Goal: Information Seeking & Learning: Learn about a topic

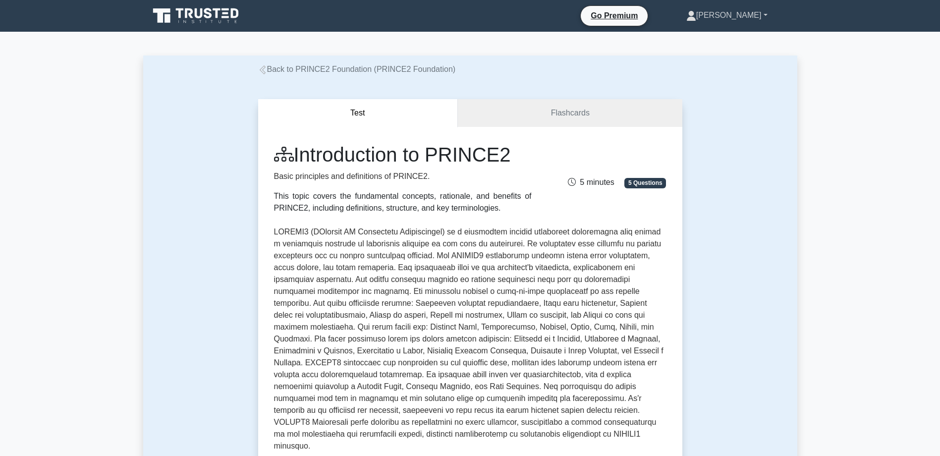
click at [752, 14] on link "[PERSON_NAME]" at bounding box center [727, 15] width 129 height 20
click at [731, 41] on link "Profile" at bounding box center [702, 39] width 78 height 16
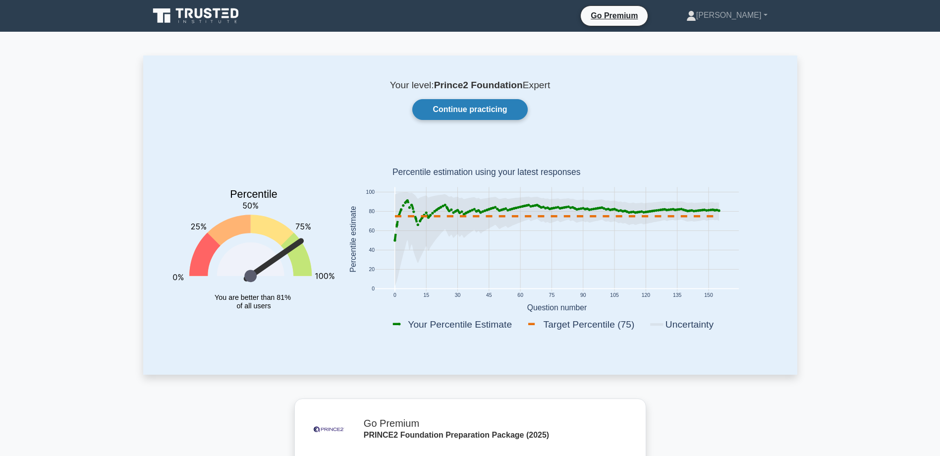
click at [493, 114] on link "Continue practicing" at bounding box center [469, 109] width 115 height 21
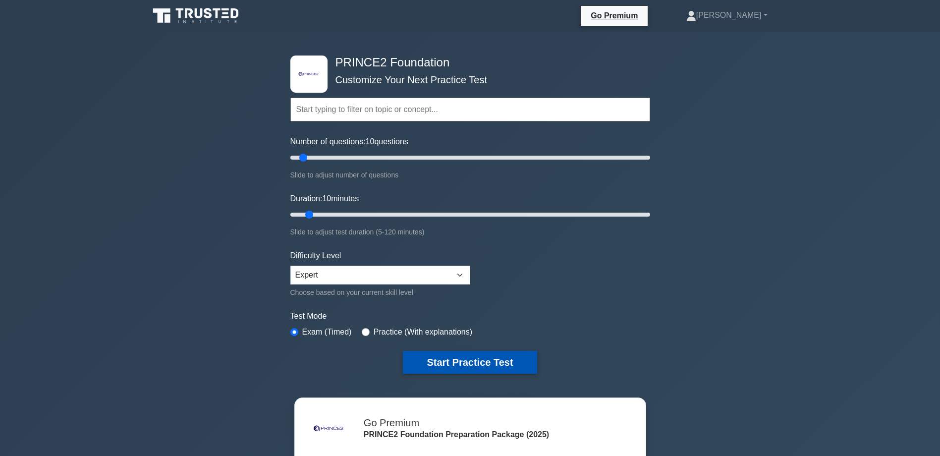
click at [469, 362] on button "Start Practice Test" at bounding box center [470, 362] width 134 height 23
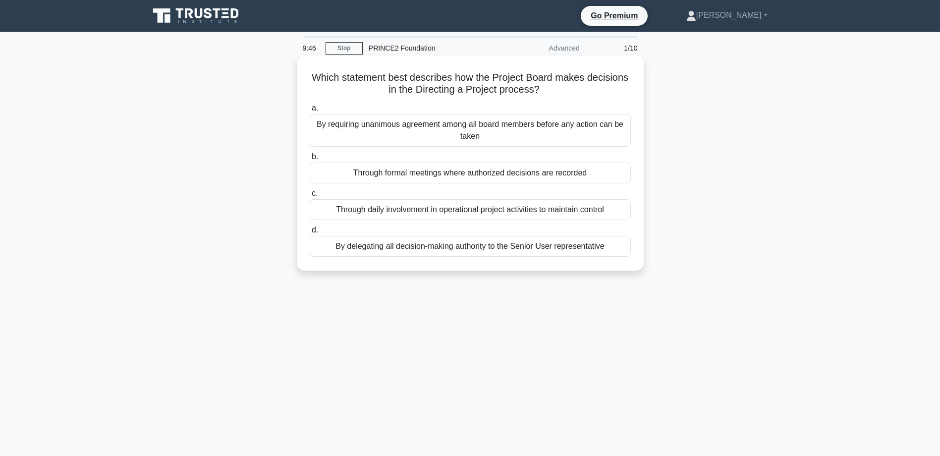
click at [436, 128] on div "By requiring unanimous agreement among all board members before any action can …" at bounding box center [470, 130] width 321 height 33
click at [310, 112] on input "a. By requiring unanimous agreement among all board members before any action c…" at bounding box center [310, 108] width 0 height 6
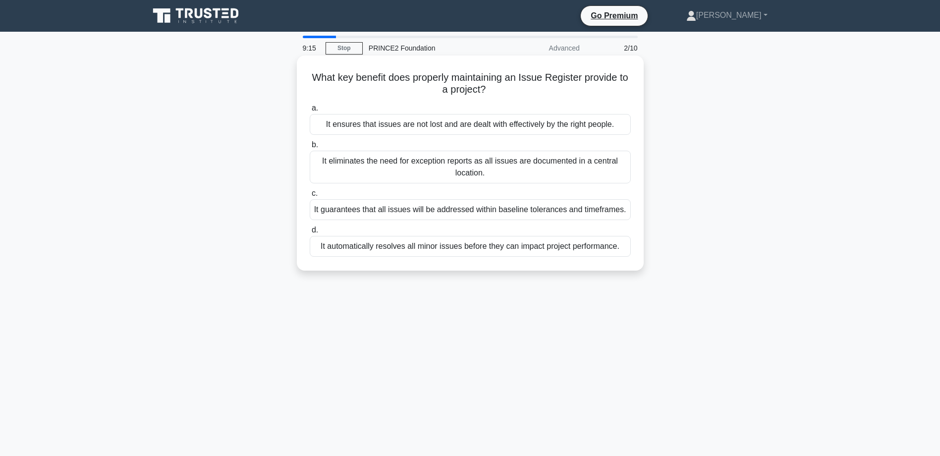
click at [434, 212] on div "It guarantees that all issues will be addressed within baseline tolerances and …" at bounding box center [470, 209] width 321 height 21
click at [310, 197] on input "c. It guarantees that all issues will be addressed within baseline tolerances a…" at bounding box center [310, 193] width 0 height 6
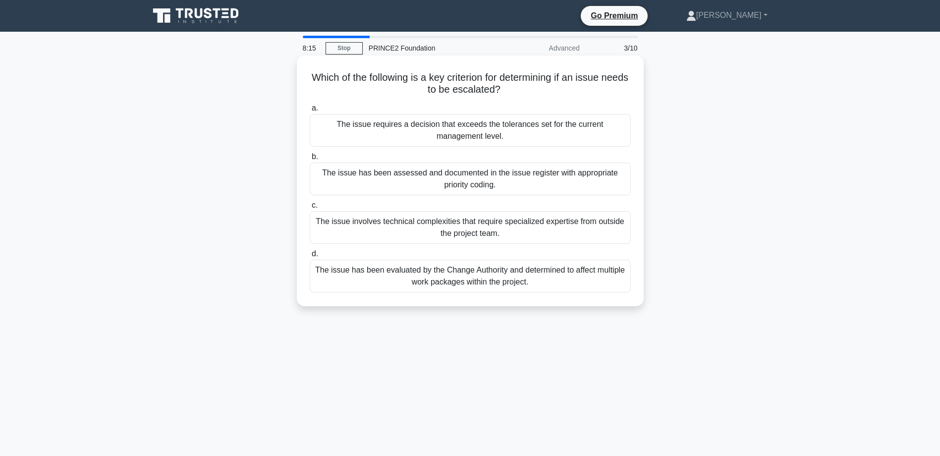
click at [437, 131] on div "The issue requires a decision that exceeds the tolerances set for the current m…" at bounding box center [470, 130] width 321 height 33
click at [310, 112] on input "a. The issue requires a decision that exceeds the tolerances set for the curren…" at bounding box center [310, 108] width 0 height 6
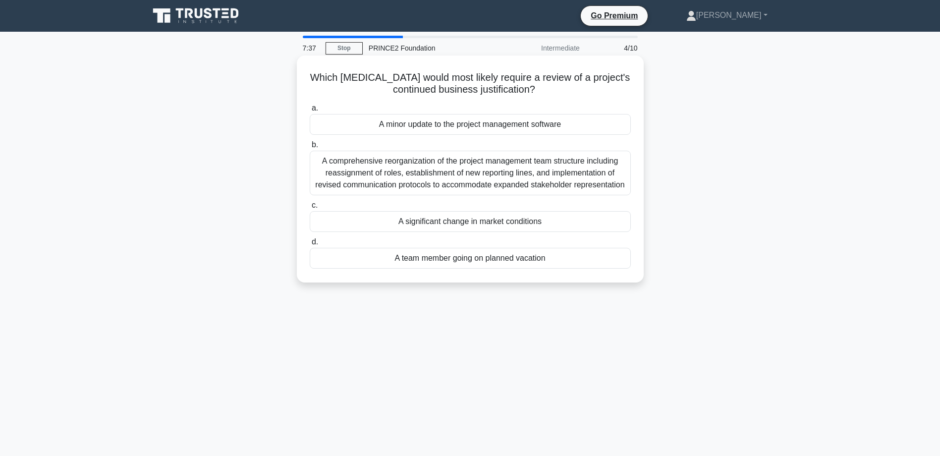
click at [501, 222] on div "A significant change in market conditions" at bounding box center [470, 221] width 321 height 21
click at [310, 209] on input "c. A significant change in market conditions" at bounding box center [310, 205] width 0 height 6
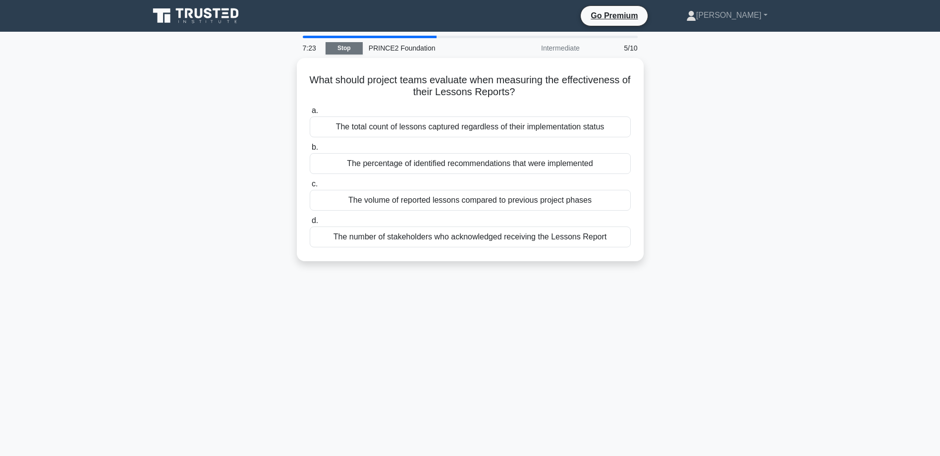
click at [349, 46] on link "Stop" at bounding box center [344, 48] width 37 height 12
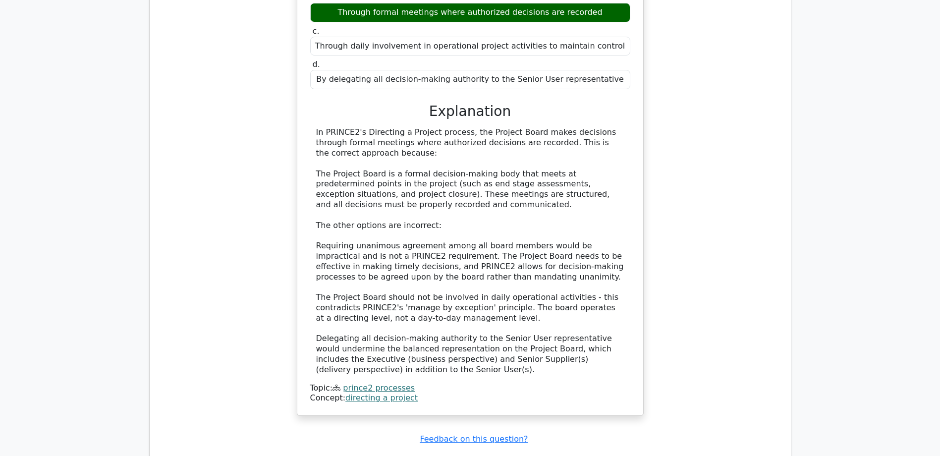
scroll to position [1041, 0]
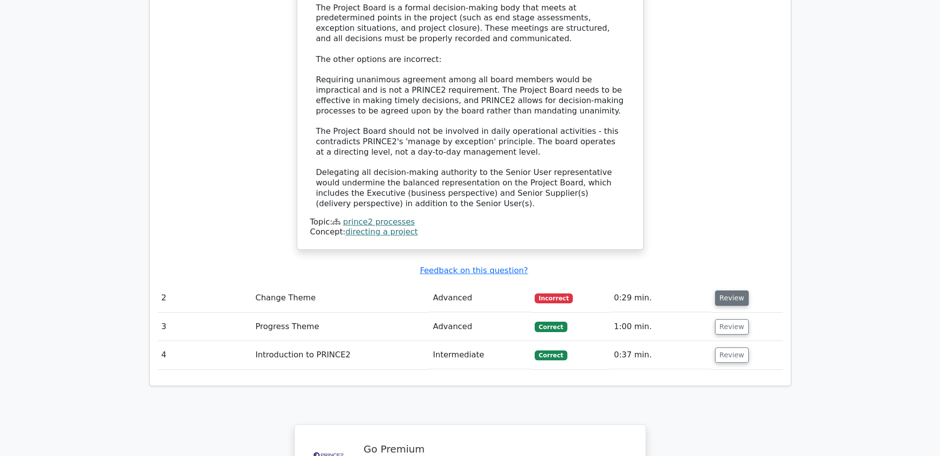
click at [729, 291] on button "Review" at bounding box center [732, 298] width 34 height 15
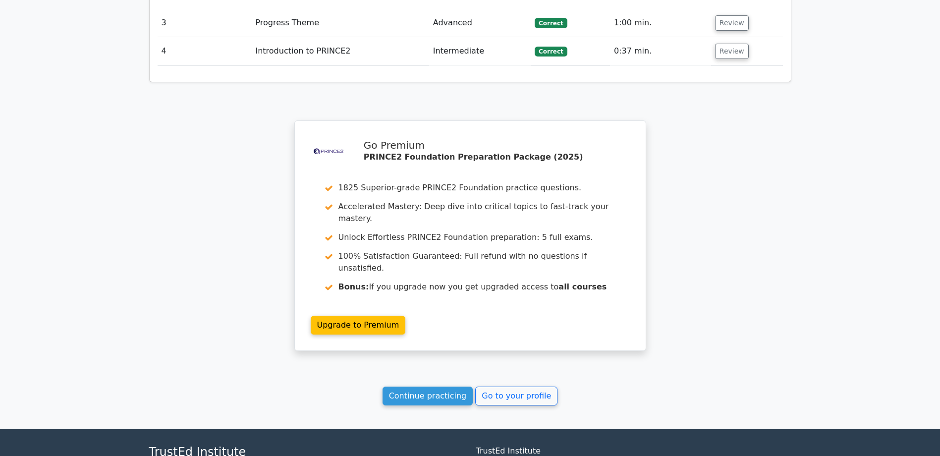
scroll to position [1860, 0]
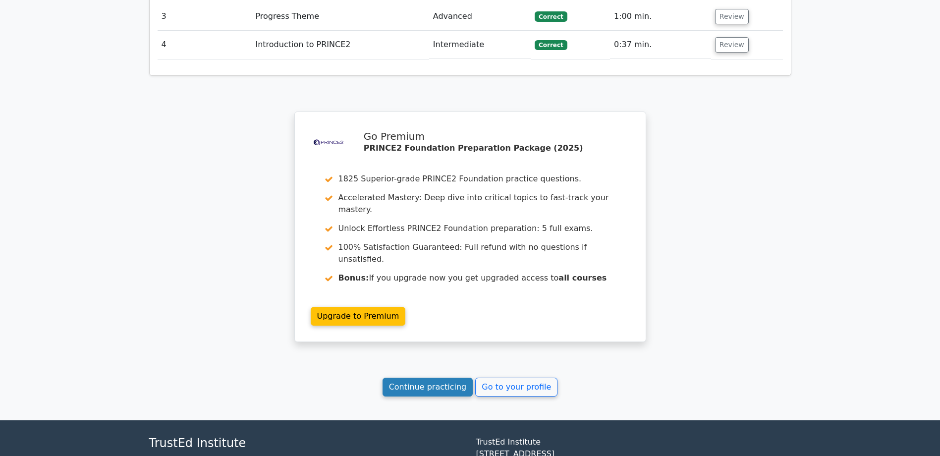
click at [435, 378] on link "Continue practicing" at bounding box center [428, 387] width 91 height 19
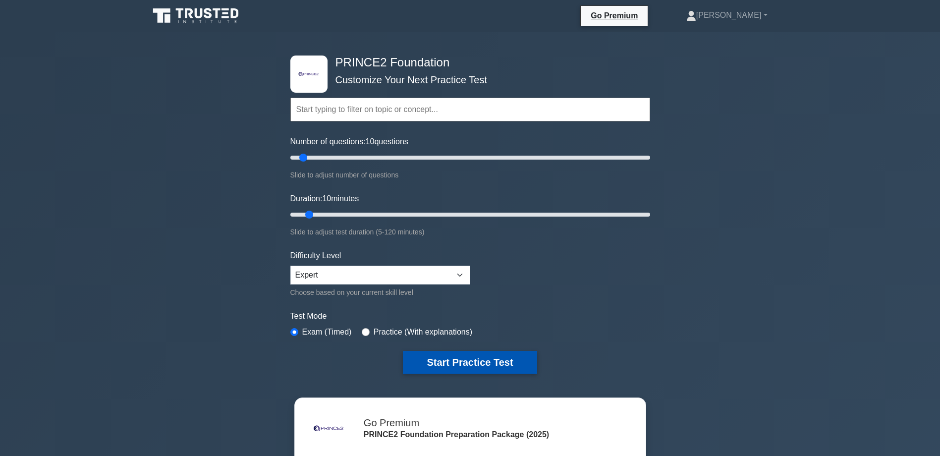
click at [473, 361] on button "Start Practice Test" at bounding box center [470, 362] width 134 height 23
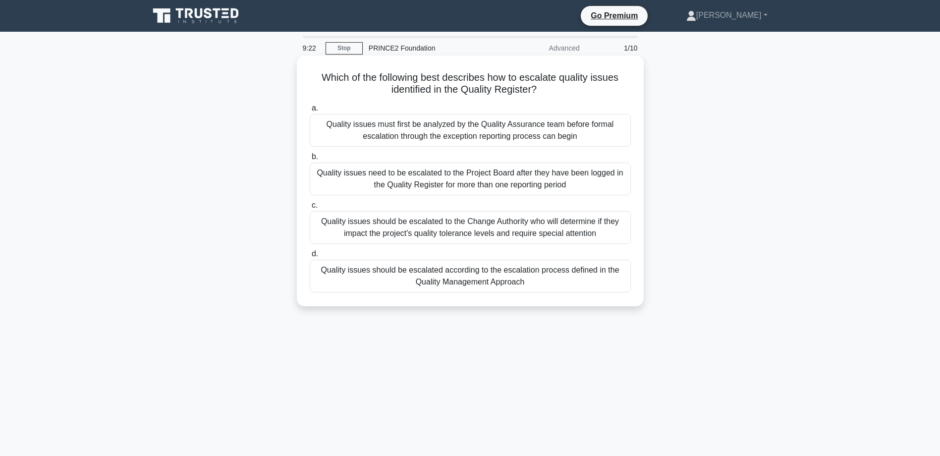
click at [496, 276] on div "Quality issues should be escalated according to the escalation process defined …" at bounding box center [470, 276] width 321 height 33
click at [310, 257] on input "d. Quality issues should be escalated according to the escalation process defin…" at bounding box center [310, 254] width 0 height 6
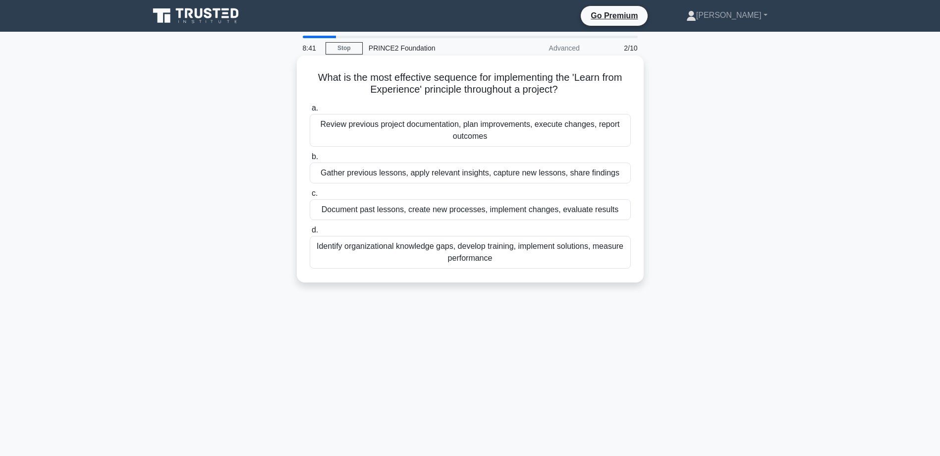
click at [520, 134] on div "Review previous project documentation, plan improvements, execute changes, repo…" at bounding box center [470, 130] width 321 height 33
click at [310, 112] on input "a. Review previous project documentation, plan improvements, execute changes, r…" at bounding box center [310, 108] width 0 height 6
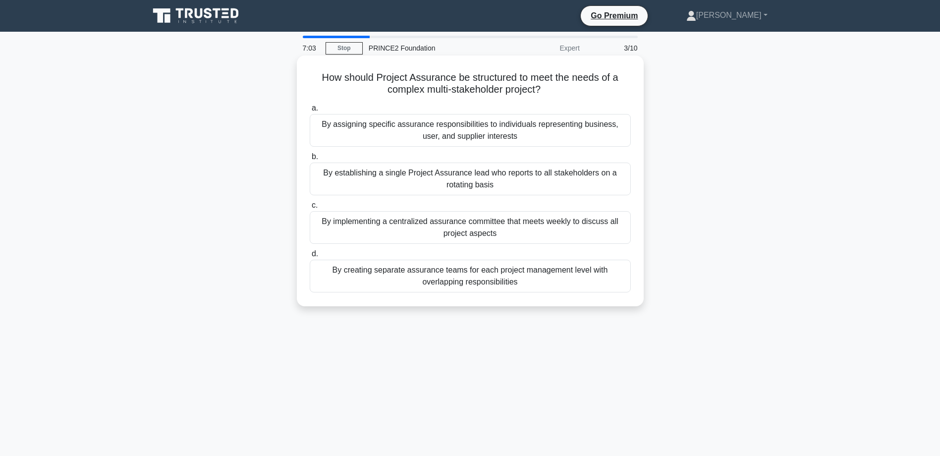
click at [546, 135] on div "By assigning specific assurance responsibilities to individuals representing bu…" at bounding box center [470, 130] width 321 height 33
click at [310, 112] on input "a. By assigning specific assurance responsibilities to individuals representing…" at bounding box center [310, 108] width 0 height 6
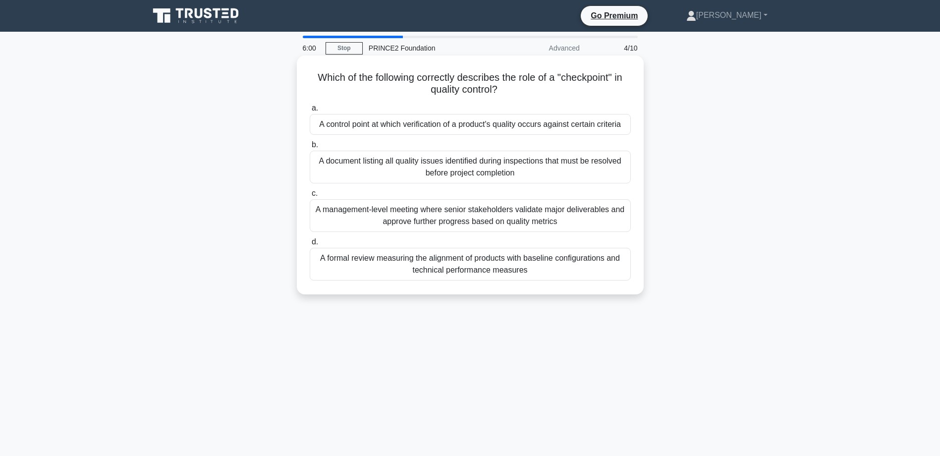
click at [443, 126] on div "A control point at which verification of a product's quality occurs against cer…" at bounding box center [470, 124] width 321 height 21
click at [310, 112] on input "a. A control point at which verification of a product's quality occurs against …" at bounding box center [310, 108] width 0 height 6
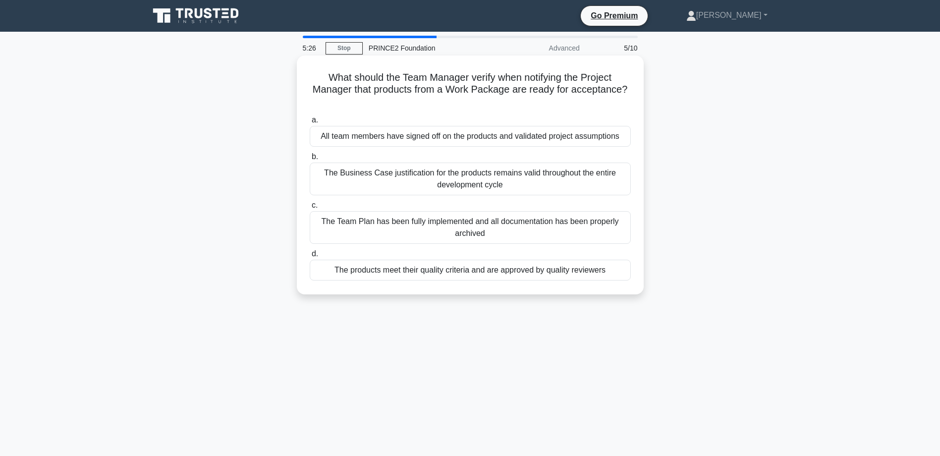
click at [519, 269] on div "The products meet their quality criteria and are approved by quality reviewers" at bounding box center [470, 270] width 321 height 21
click at [310, 257] on input "d. The products meet their quality criteria and are approved by quality reviewe…" at bounding box center [310, 254] width 0 height 6
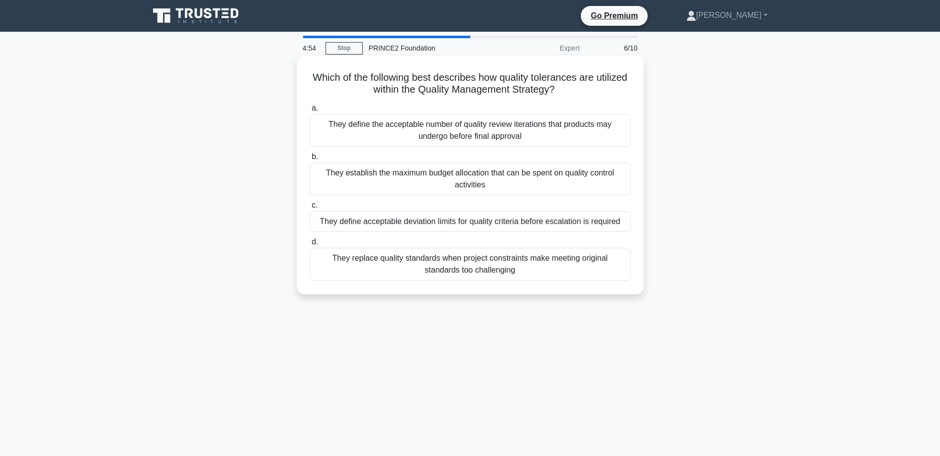
click at [541, 221] on div "They define acceptable deviation limits for quality criteria before escalation …" at bounding box center [470, 221] width 321 height 21
click at [310, 209] on input "c. They define acceptable deviation limits for quality criteria before escalati…" at bounding box center [310, 205] width 0 height 6
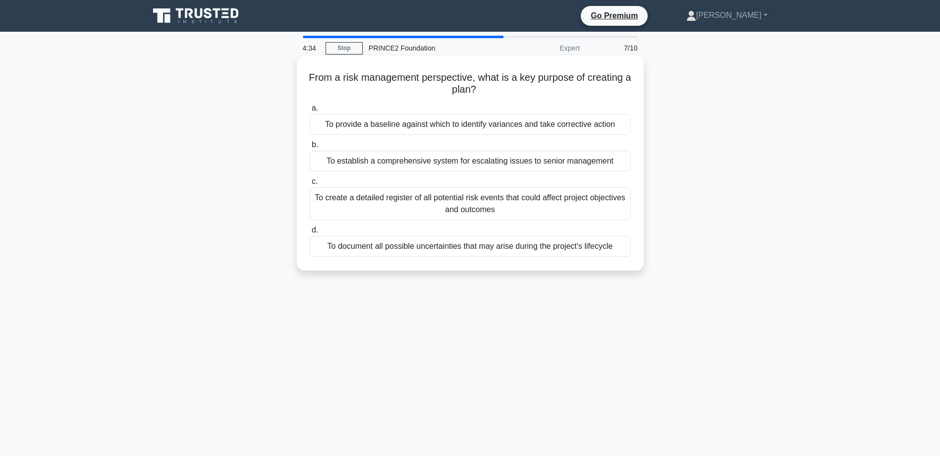
click at [537, 204] on div "To create a detailed register of all potential risk events that could affect pr…" at bounding box center [470, 203] width 321 height 33
click at [310, 185] on input "c. To create a detailed register of all potential risk events that could affect…" at bounding box center [310, 181] width 0 height 6
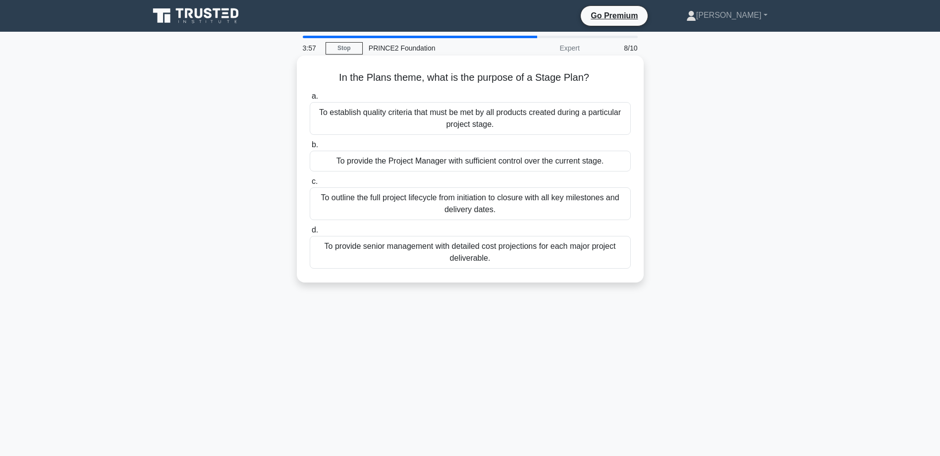
click at [534, 160] on div "To provide the Project Manager with sufficient control over the current stage." at bounding box center [470, 161] width 321 height 21
click at [310, 148] on input "b. To provide the Project Manager with sufficient control over the current stag…" at bounding box center [310, 145] width 0 height 6
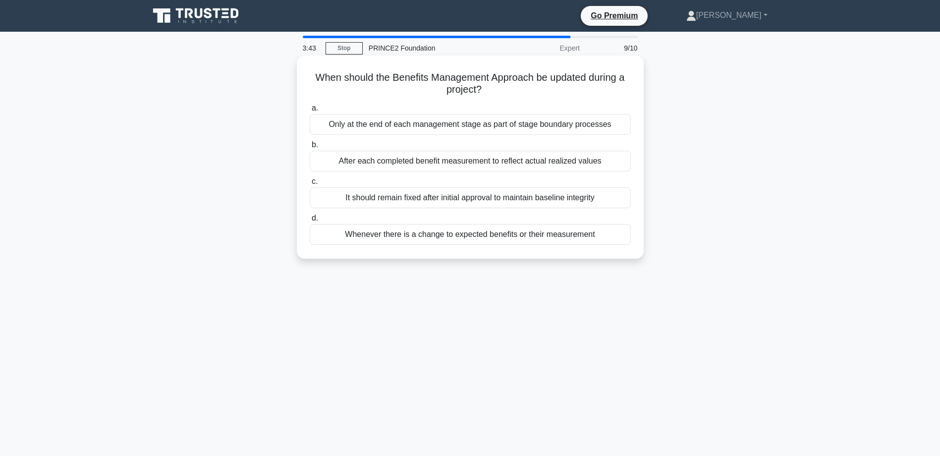
click at [530, 237] on div "Whenever there is a change to expected benefits or their measurement" at bounding box center [470, 234] width 321 height 21
click at [310, 222] on input "d. Whenever there is a change to expected benefits or their measurement" at bounding box center [310, 218] width 0 height 6
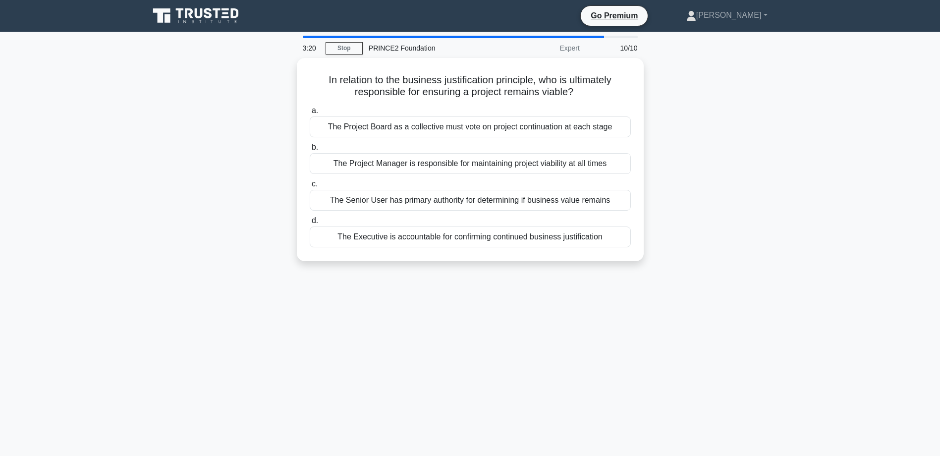
click at [530, 237] on div "The Executive is accountable for confirming continued business justification" at bounding box center [470, 237] width 321 height 21
click at [310, 224] on input "d. The Executive is accountable for confirming continued business justification" at bounding box center [310, 221] width 0 height 6
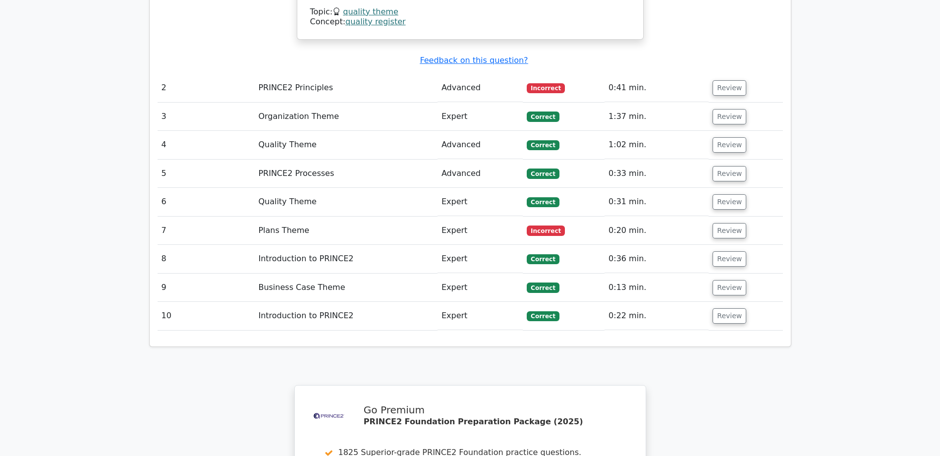
scroll to position [1190, 0]
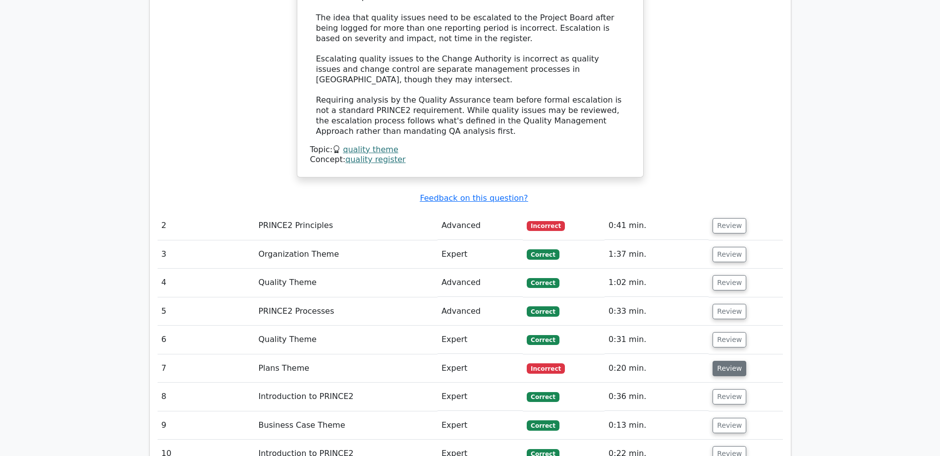
click at [718, 361] on button "Review" at bounding box center [730, 368] width 34 height 15
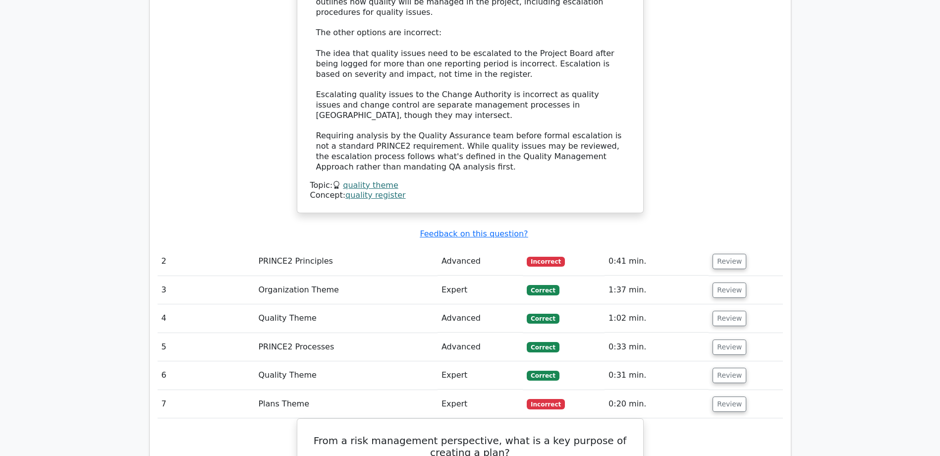
scroll to position [1140, 0]
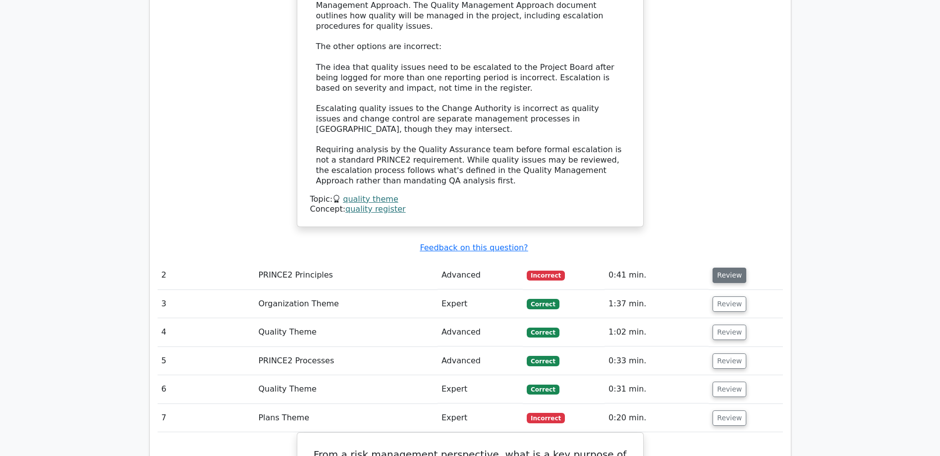
click at [737, 268] on button "Review" at bounding box center [730, 275] width 34 height 15
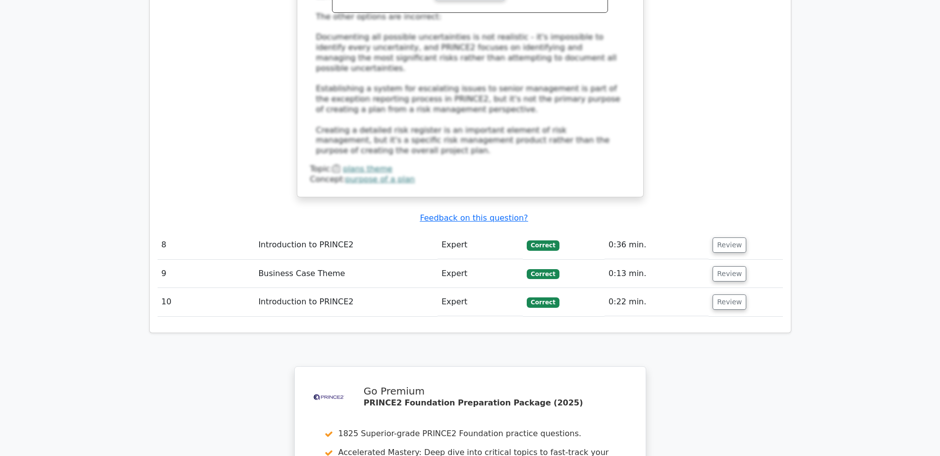
scroll to position [2676, 0]
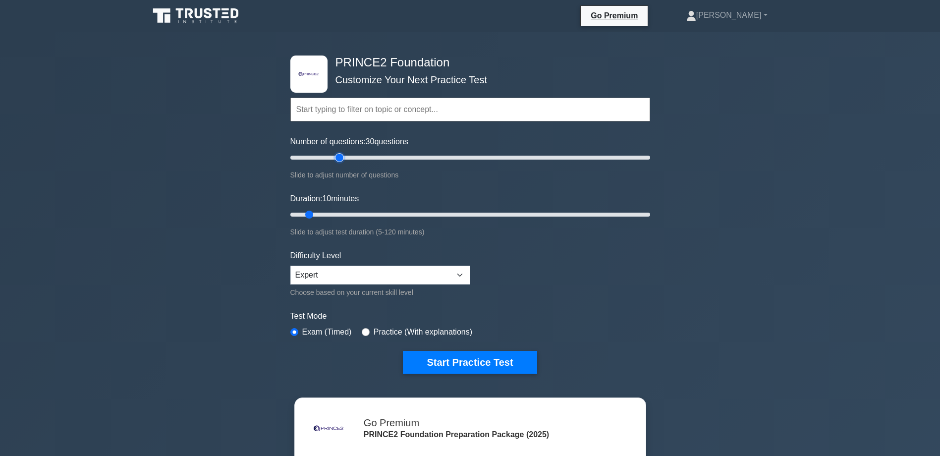
drag, startPoint x: 302, startPoint y: 156, endPoint x: 341, endPoint y: 153, distance: 38.8
type input "30"
click at [341, 153] on input "Number of questions: 30 questions" at bounding box center [471, 158] width 360 height 12
drag, startPoint x: 310, startPoint y: 213, endPoint x: 368, endPoint y: 216, distance: 58.1
type input "30"
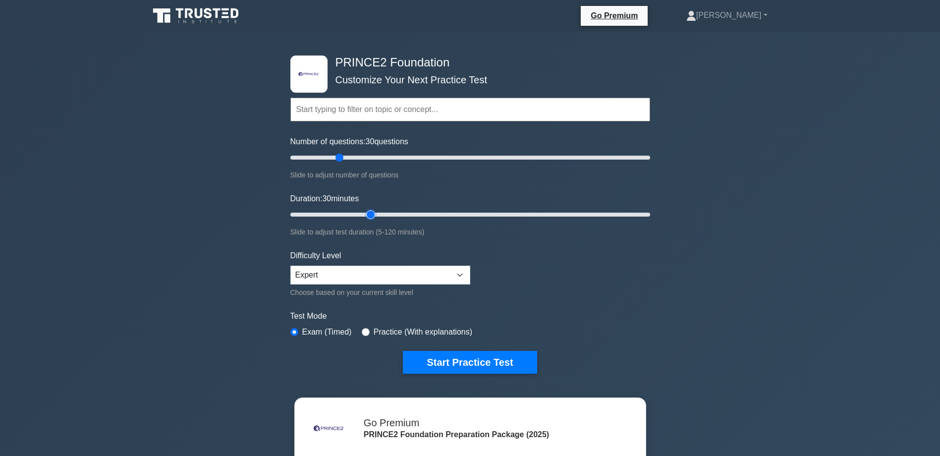
click at [368, 216] on input "Duration: 30 minutes" at bounding box center [471, 215] width 360 height 12
click at [466, 361] on button "Start Practice Test" at bounding box center [470, 362] width 134 height 23
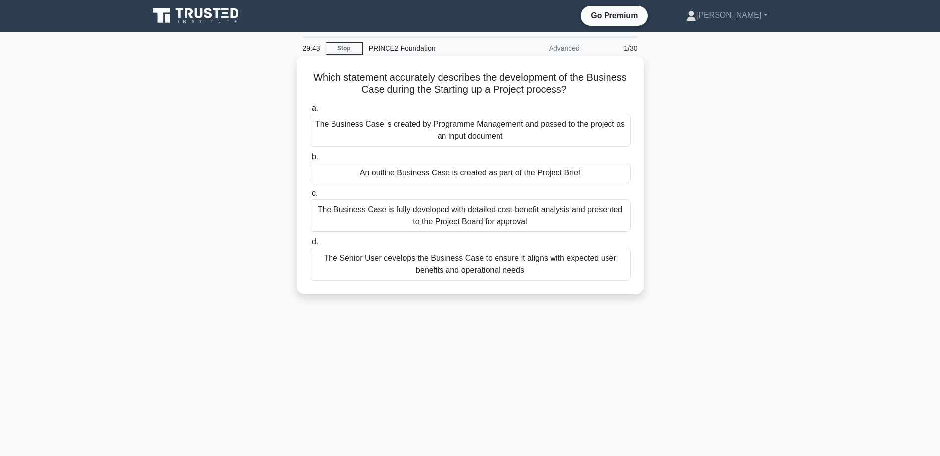
click at [541, 216] on div "The Business Case is fully developed with detailed cost-benefit analysis and pr…" at bounding box center [470, 215] width 321 height 33
click at [310, 197] on input "c. The Business Case is fully developed with detailed cost-benefit analysis and…" at bounding box center [310, 193] width 0 height 6
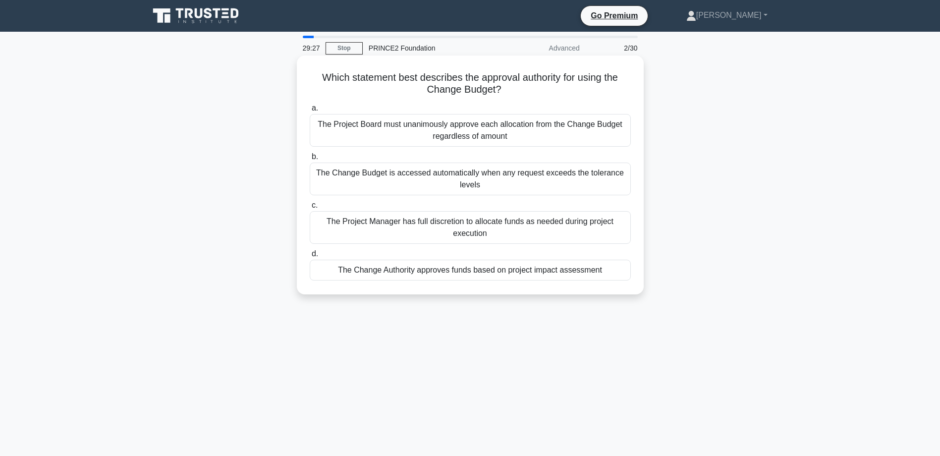
click at [489, 126] on div "The Project Board must unanimously approve each allocation from the Change Budg…" at bounding box center [470, 130] width 321 height 33
click at [310, 112] on input "a. The Project Board must unanimously approve each allocation from the Change B…" at bounding box center [310, 108] width 0 height 6
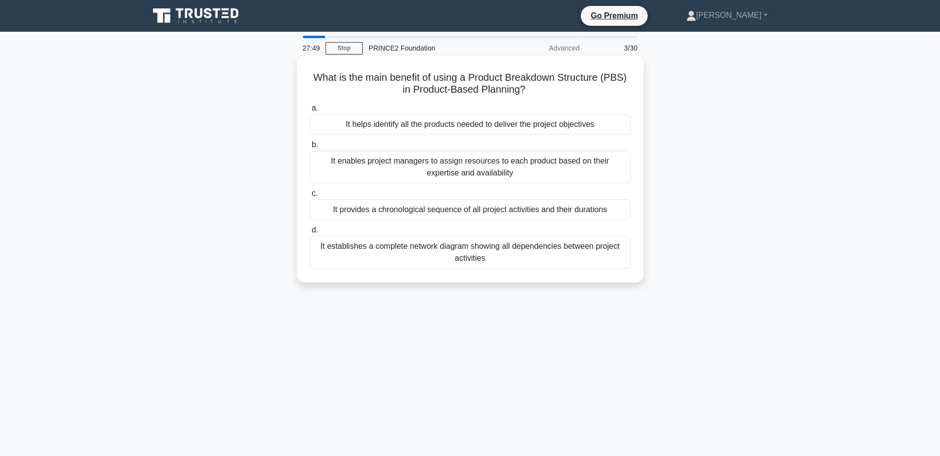
click at [499, 127] on div "It helps identify all the products needed to deliver the project objectives" at bounding box center [470, 124] width 321 height 21
click at [310, 112] on input "a. It helps identify all the products needed to deliver the project objectives" at bounding box center [310, 108] width 0 height 6
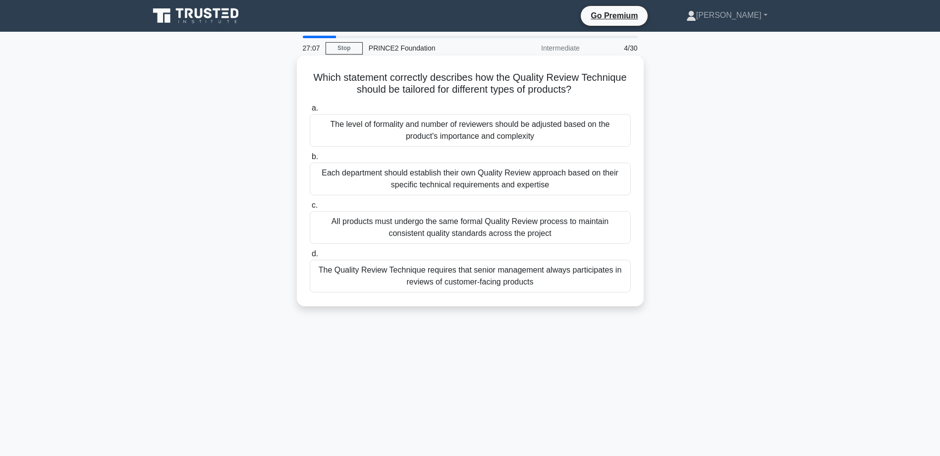
click at [485, 129] on div "The level of formality and number of reviewers should be adjusted based on the …" at bounding box center [470, 130] width 321 height 33
click at [310, 112] on input "a. The level of formality and number of reviewers should be adjusted based on t…" at bounding box center [310, 108] width 0 height 6
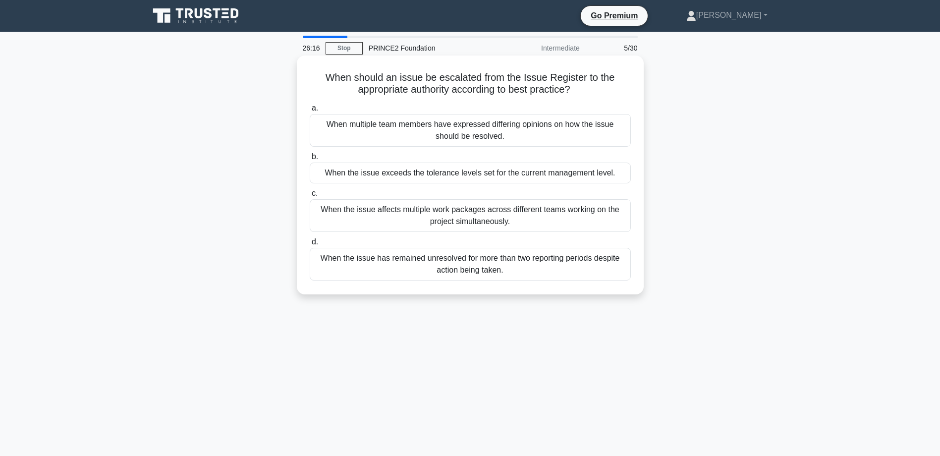
click at [472, 174] on div "When the issue exceeds the tolerance levels set for the current management leve…" at bounding box center [470, 173] width 321 height 21
click at [310, 160] on input "b. When the issue exceeds the tolerance levels set for the current management l…" at bounding box center [310, 157] width 0 height 6
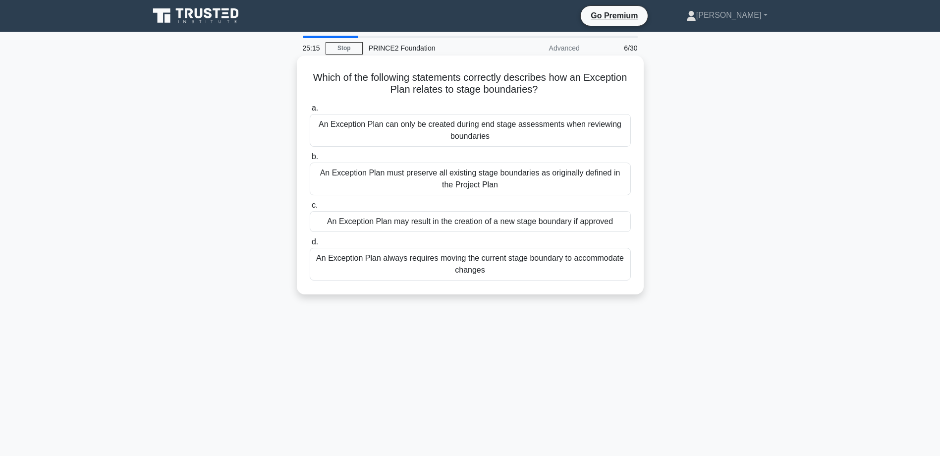
click at [432, 222] on div "An Exception Plan may result in the creation of a new stage boundary if approved" at bounding box center [470, 221] width 321 height 21
click at [310, 209] on input "c. An Exception Plan may result in the creation of a new stage boundary if appr…" at bounding box center [310, 205] width 0 height 6
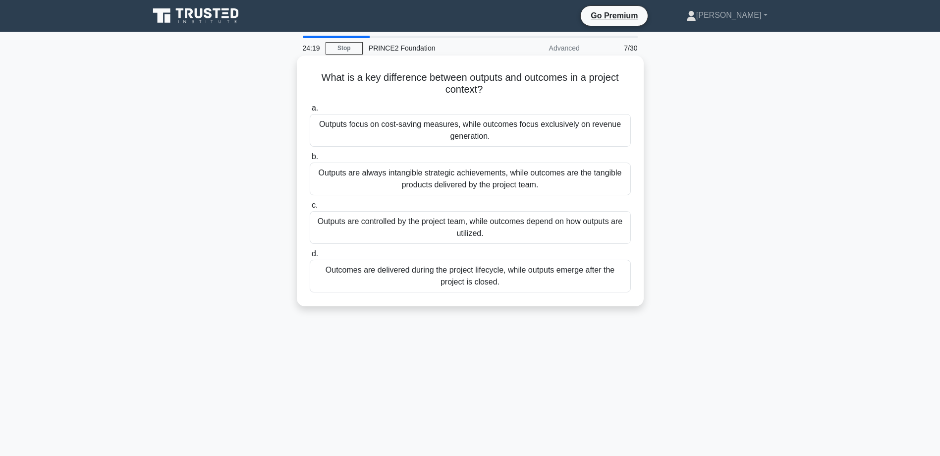
click at [421, 181] on div "Outputs are always intangible strategic achievements, while outcomes are the ta…" at bounding box center [470, 179] width 321 height 33
click at [310, 160] on input "b. Outputs are always intangible strategic achievements, while outcomes are the…" at bounding box center [310, 157] width 0 height 6
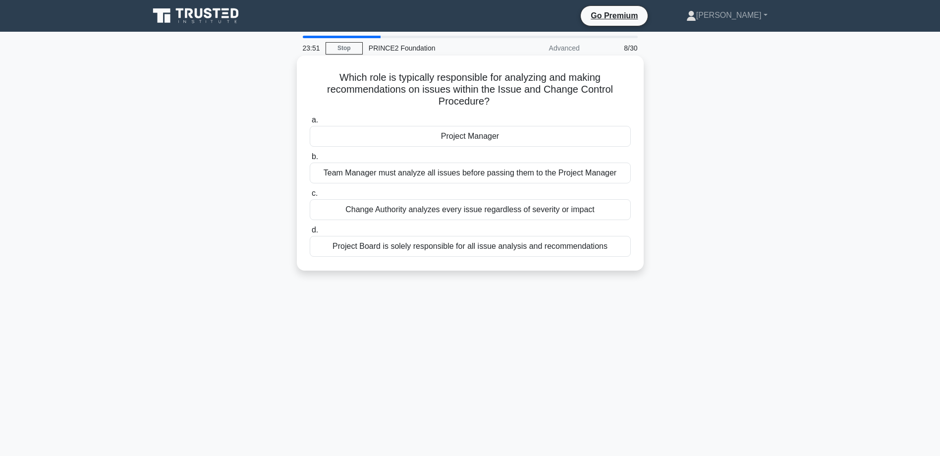
click at [523, 245] on div "Project Board is solely responsible for all issue analysis and recommendations" at bounding box center [470, 246] width 321 height 21
click at [310, 234] on input "d. Project Board is solely responsible for all issue analysis and recommendatio…" at bounding box center [310, 230] width 0 height 6
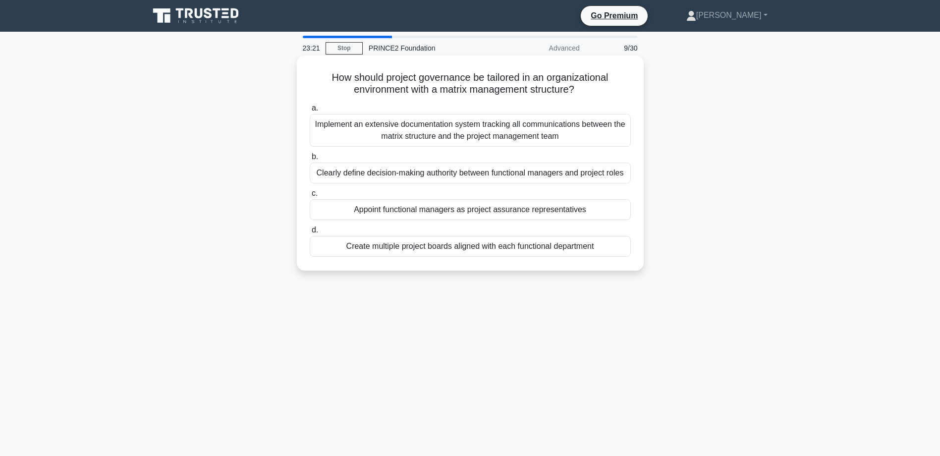
click at [433, 175] on div "Clearly define decision-making authority between functional managers and projec…" at bounding box center [470, 173] width 321 height 21
click at [310, 160] on input "b. Clearly define decision-making authority between functional managers and pro…" at bounding box center [310, 157] width 0 height 6
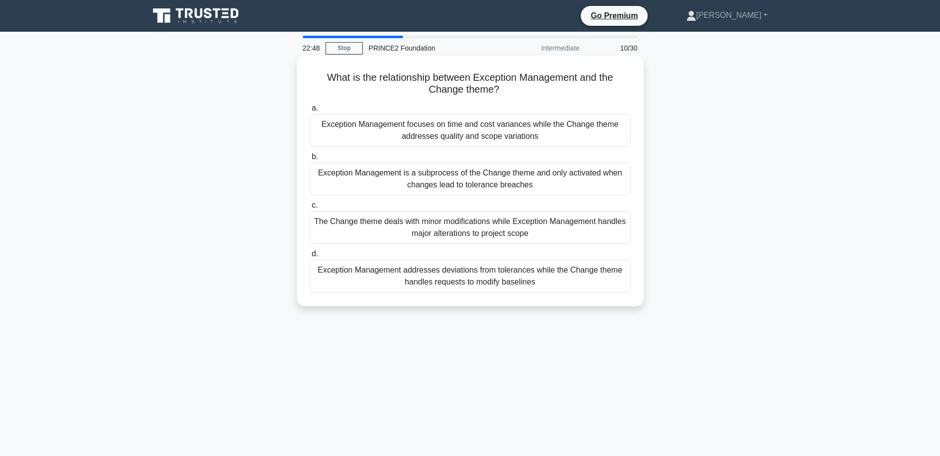
click at [439, 178] on div "Exception Management is a subprocess of the Change theme and only activated whe…" at bounding box center [470, 179] width 321 height 33
click at [310, 160] on input "b. Exception Management is a subprocess of the Change theme and only activated …" at bounding box center [310, 157] width 0 height 6
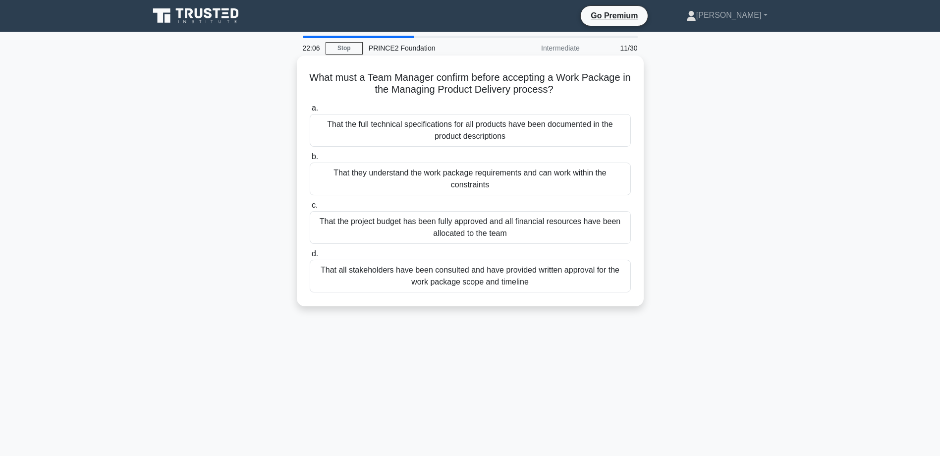
click at [438, 182] on div "That they understand the work package requirements and can work within the cons…" at bounding box center [470, 179] width 321 height 33
click at [310, 160] on input "b. That they understand the work package requirements and can work within the c…" at bounding box center [310, 157] width 0 height 6
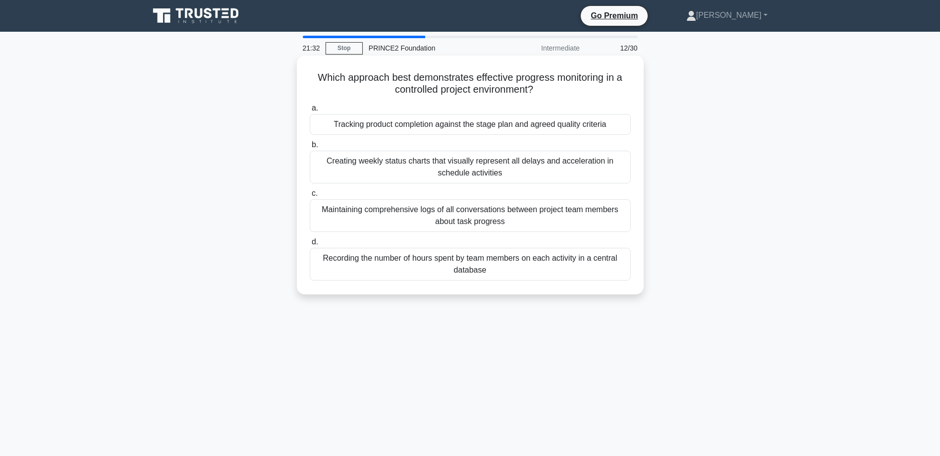
click at [410, 125] on div "Tracking product completion against the stage plan and agreed quality criteria" at bounding box center [470, 124] width 321 height 21
click at [310, 112] on input "a. Tracking product completion against the stage plan and agreed quality criter…" at bounding box center [310, 108] width 0 height 6
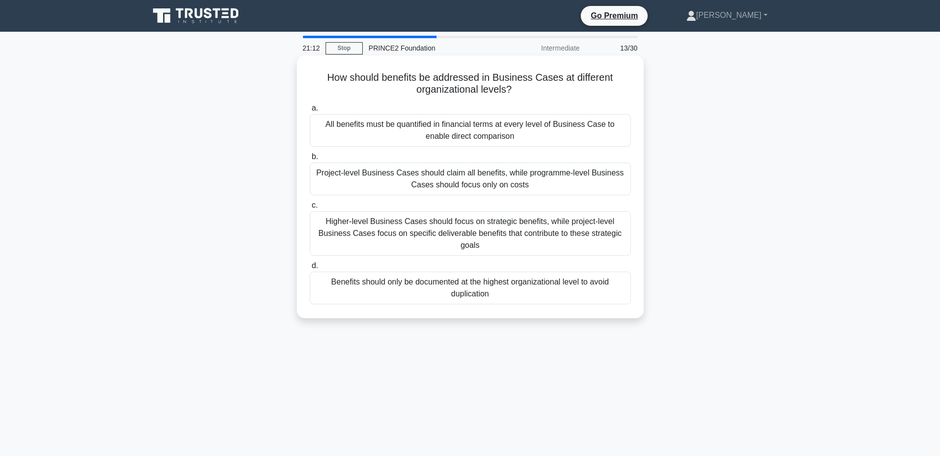
click at [436, 232] on div "Higher-level Business Cases should focus on strategic benefits, while project-l…" at bounding box center [470, 233] width 321 height 45
click at [310, 209] on input "c. Higher-level Business Cases should focus on strategic benefits, while projec…" at bounding box center [310, 205] width 0 height 6
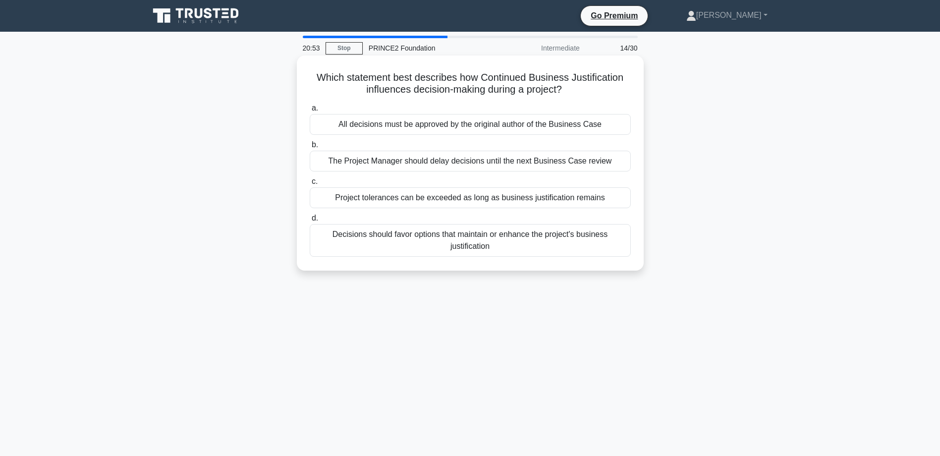
click at [532, 241] on div "Decisions should favor options that maintain or enhance the project's business …" at bounding box center [470, 240] width 321 height 33
click at [310, 222] on input "d. Decisions should favor options that maintain or enhance the project's busine…" at bounding box center [310, 218] width 0 height 6
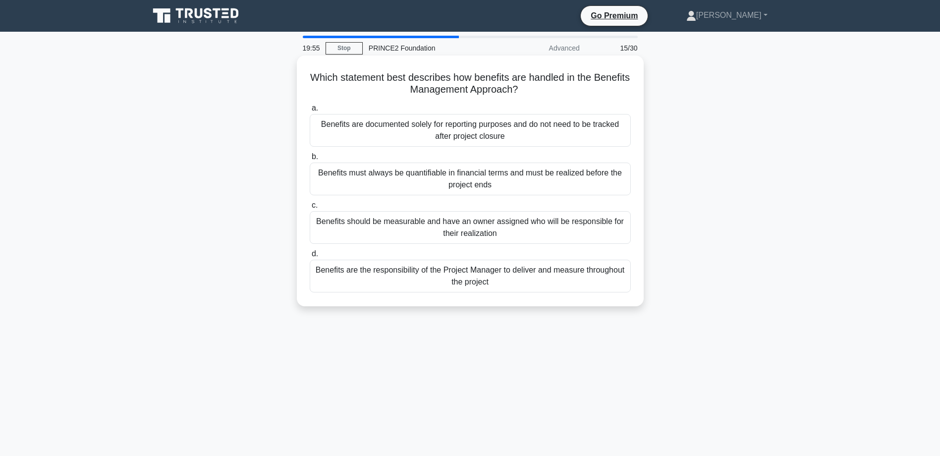
click at [525, 232] on div "Benefits should be measurable and have an owner assigned who will be responsibl…" at bounding box center [470, 227] width 321 height 33
click at [310, 209] on input "c. Benefits should be measurable and have an owner assigned who will be respons…" at bounding box center [310, 205] width 0 height 6
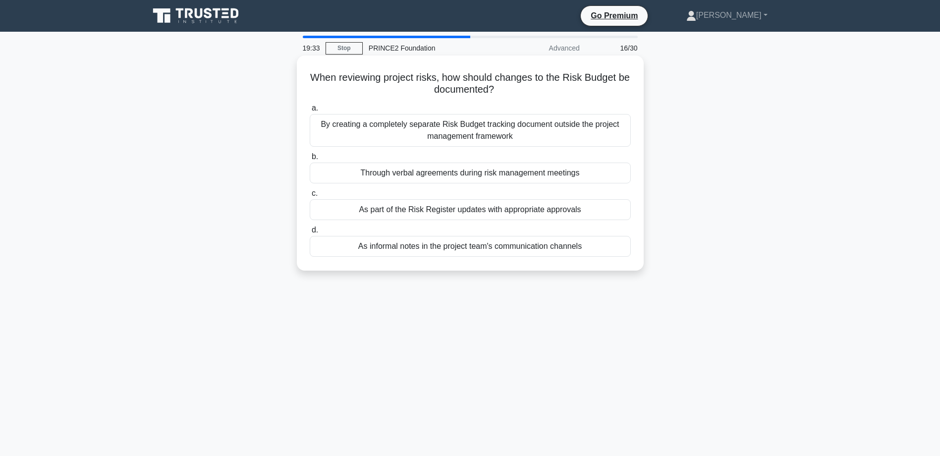
click at [505, 212] on div "As part of the Risk Register updates with appropriate approvals" at bounding box center [470, 209] width 321 height 21
click at [310, 197] on input "c. As part of the Risk Register updates with appropriate approvals" at bounding box center [310, 193] width 0 height 6
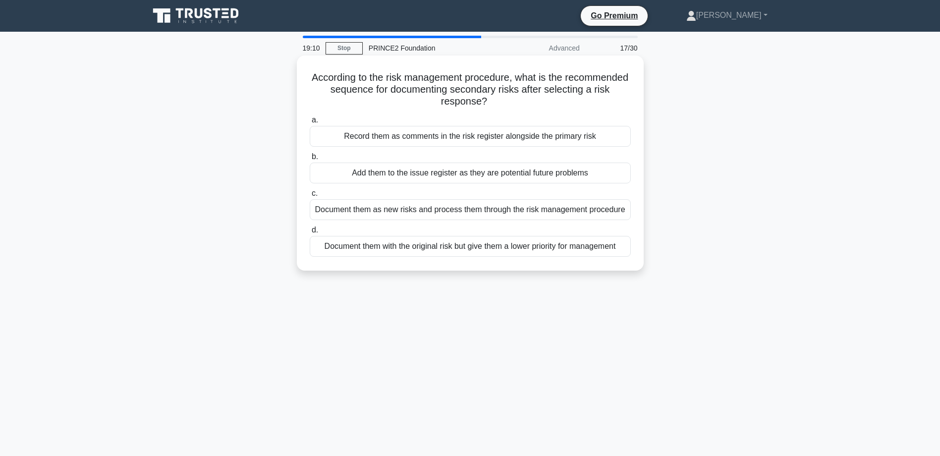
click at [512, 207] on div "Document them as new risks and process them through the risk management procedu…" at bounding box center [470, 209] width 321 height 21
click at [310, 197] on input "c. Document them as new risks and process them through the risk management proc…" at bounding box center [310, 193] width 0 height 6
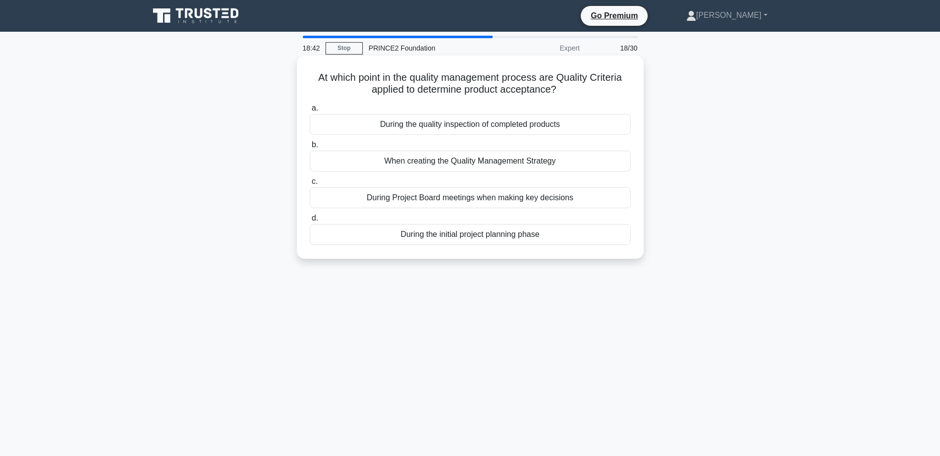
click at [510, 234] on div "During the initial project planning phase" at bounding box center [470, 234] width 321 height 21
click at [310, 222] on input "d. During the initial project planning phase" at bounding box center [310, 218] width 0 height 6
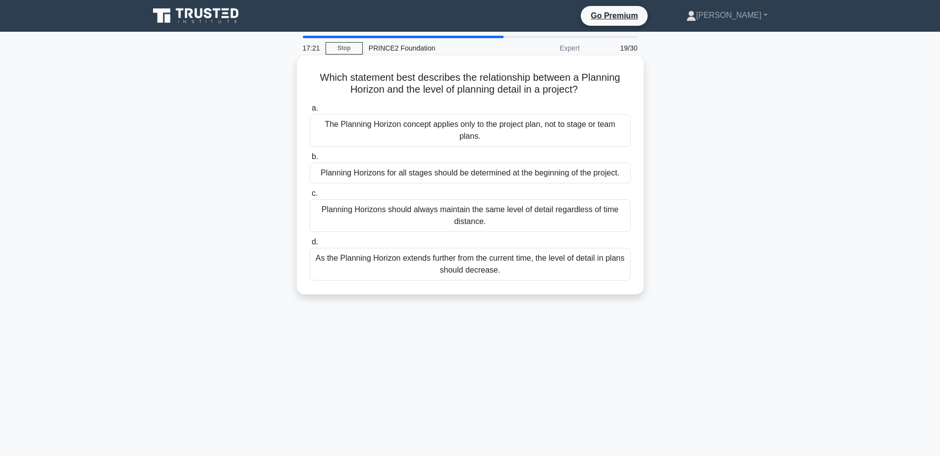
click at [451, 133] on div "The Planning Horizon concept applies only to the project plan, not to stage or …" at bounding box center [470, 130] width 321 height 33
click at [310, 112] on input "a. The Planning Horizon concept applies only to the project plan, not to stage …" at bounding box center [310, 108] width 0 height 6
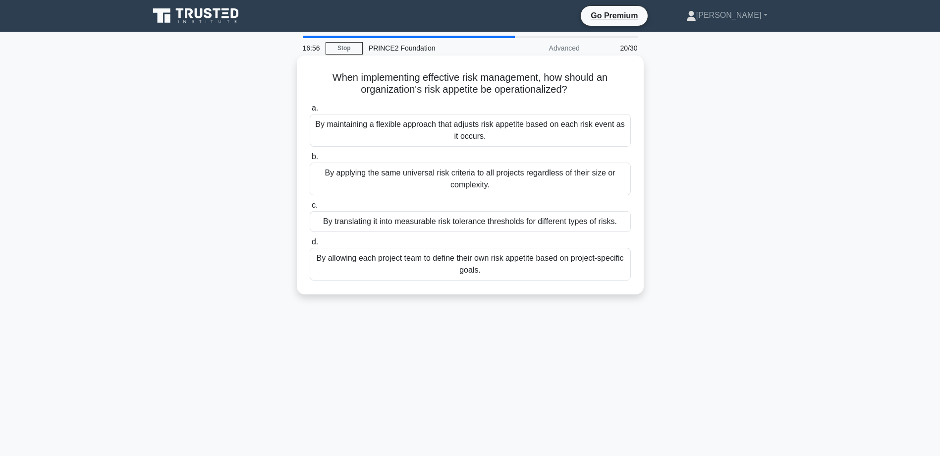
click at [426, 128] on div "By maintaining a flexible approach that adjusts risk appetite based on each ris…" at bounding box center [470, 130] width 321 height 33
click at [310, 112] on input "a. By maintaining a flexible approach that adjusts risk appetite based on each …" at bounding box center [310, 108] width 0 height 6
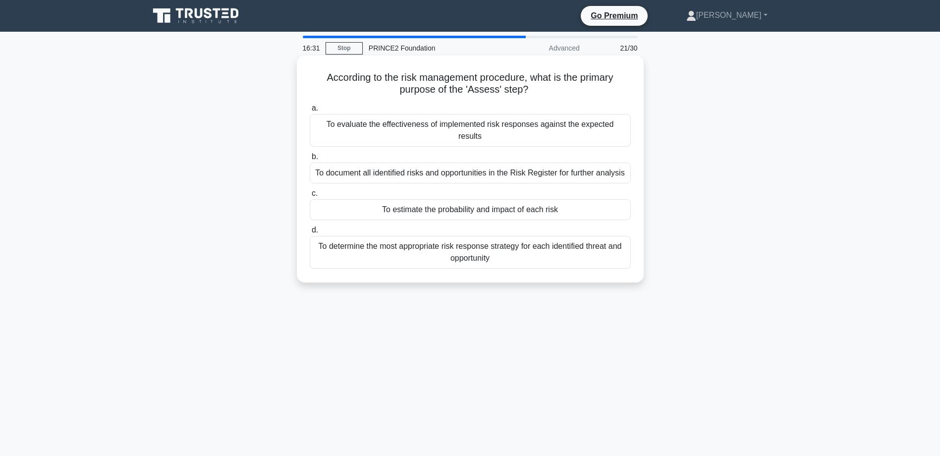
click at [461, 199] on div "To estimate the probability and impact of each risk" at bounding box center [470, 209] width 321 height 21
click at [310, 197] on input "c. To estimate the probability and impact of each risk" at bounding box center [310, 193] width 0 height 6
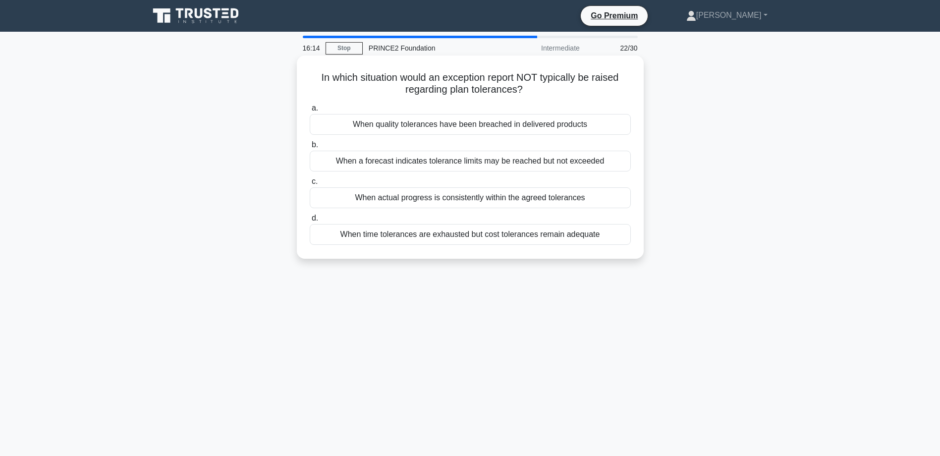
click at [461, 197] on div "When actual progress is consistently within the agreed tolerances" at bounding box center [470, 197] width 321 height 21
click at [310, 185] on input "c. When actual progress is consistently within the agreed tolerances" at bounding box center [310, 181] width 0 height 6
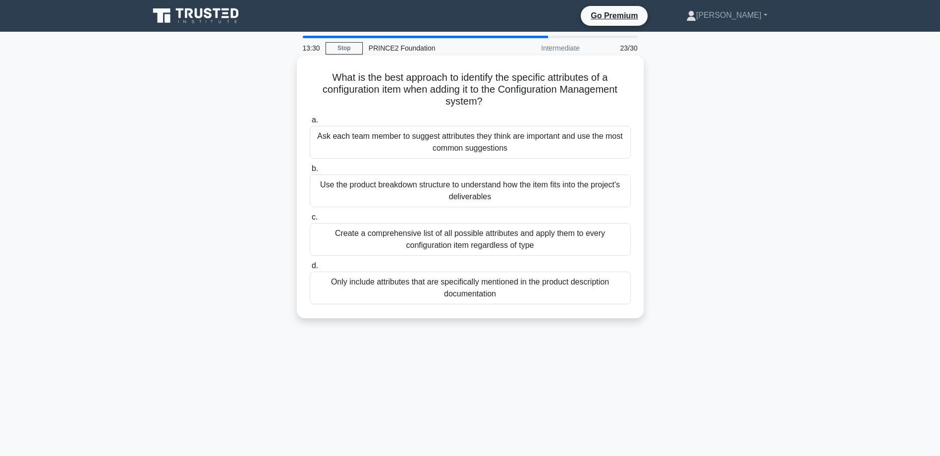
click at [505, 293] on div "Only include attributes that are specifically mentioned in the product descript…" at bounding box center [470, 288] width 321 height 33
click at [310, 269] on input "d. Only include attributes that are specifically mentioned in the product descr…" at bounding box center [310, 266] width 0 height 6
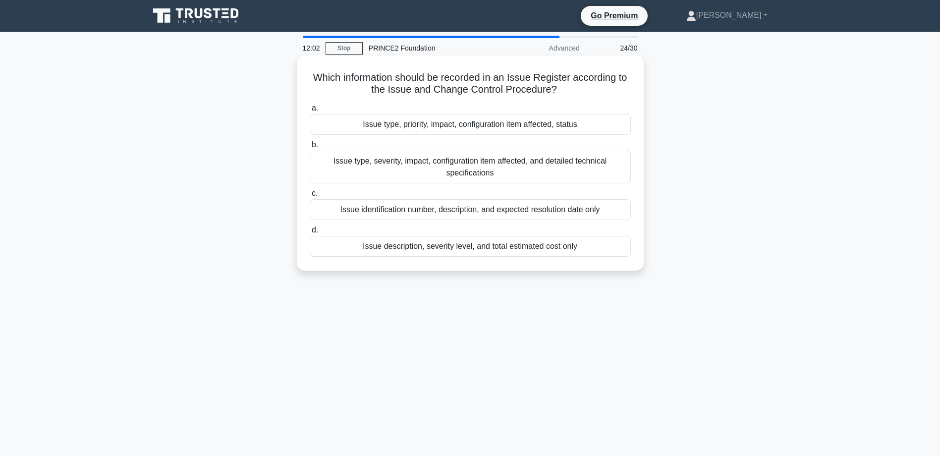
click at [455, 122] on div "Issue type, priority, impact, configuration item affected, status" at bounding box center [470, 124] width 321 height 21
click at [310, 112] on input "a. Issue type, priority, impact, configuration item affected, status" at bounding box center [310, 108] width 0 height 6
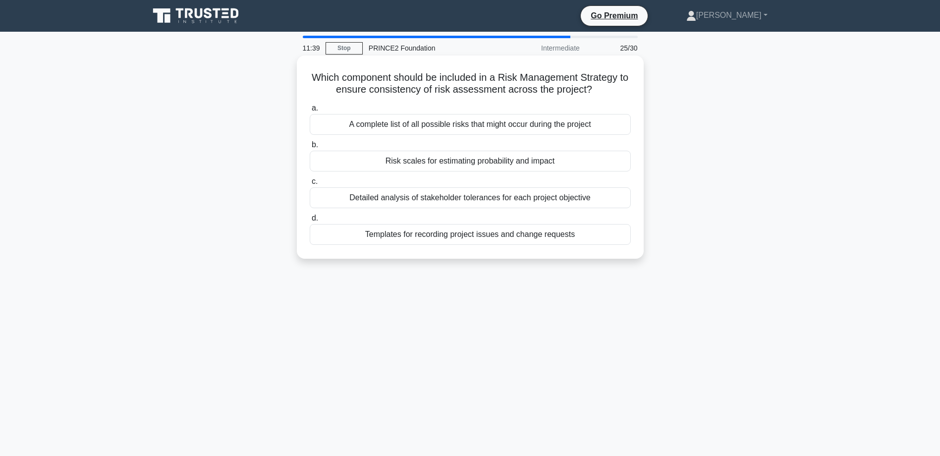
click at [452, 164] on div "Risk scales for estimating probability and impact" at bounding box center [470, 161] width 321 height 21
click at [310, 148] on input "b. Risk scales for estimating probability and impact" at bounding box center [310, 145] width 0 height 6
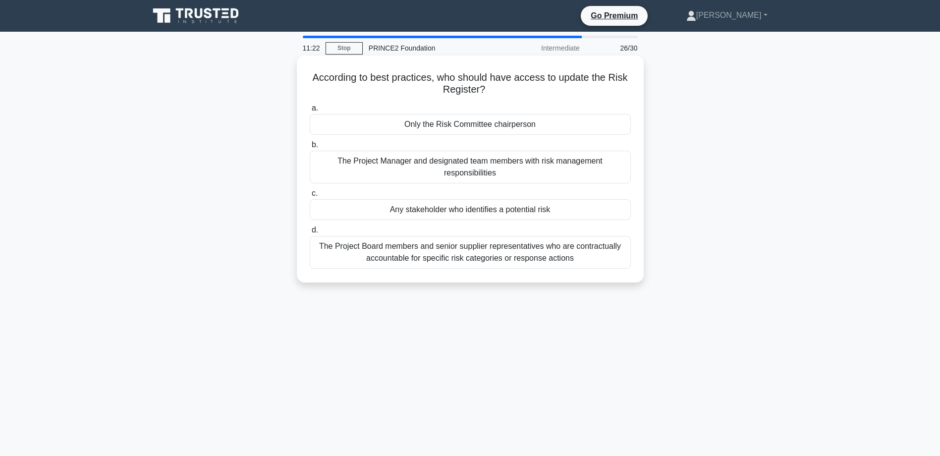
click at [533, 166] on div "The Project Manager and designated team members with risk management responsibi…" at bounding box center [470, 167] width 321 height 33
click at [310, 148] on input "b. The Project Manager and designated team members with risk management respons…" at bounding box center [310, 145] width 0 height 6
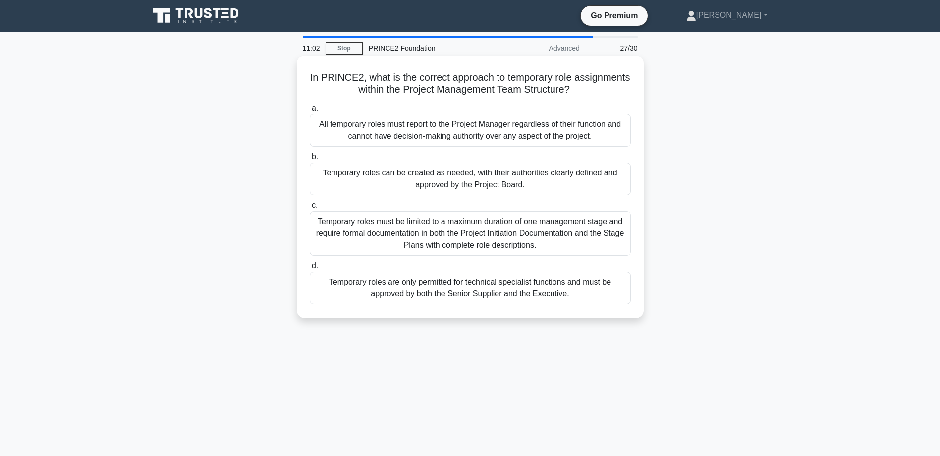
click at [450, 180] on div "Temporary roles can be created as needed, with their authorities clearly define…" at bounding box center [470, 179] width 321 height 33
click at [310, 160] on input "b. Temporary roles can be created as needed, with their authorities clearly def…" at bounding box center [310, 157] width 0 height 6
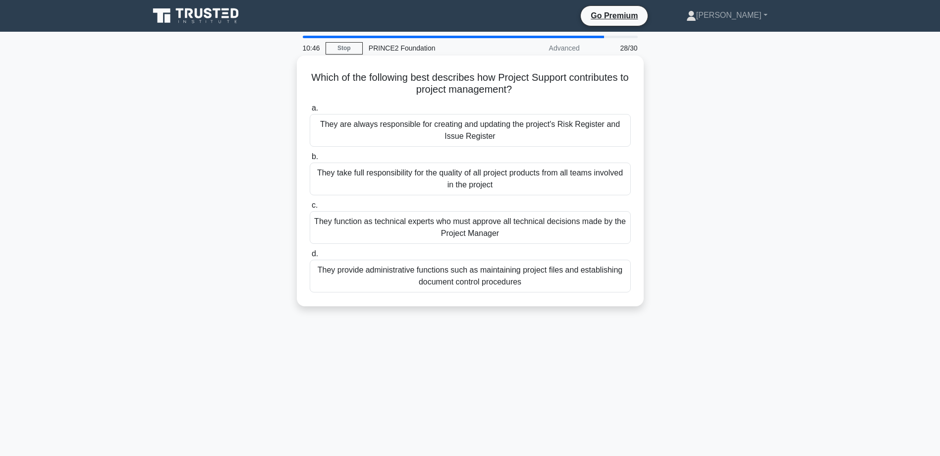
click at [507, 283] on div "They provide administrative functions such as maintaining project files and est…" at bounding box center [470, 276] width 321 height 33
click at [310, 257] on input "d. They provide administrative functions such as maintaining project files and …" at bounding box center [310, 254] width 0 height 6
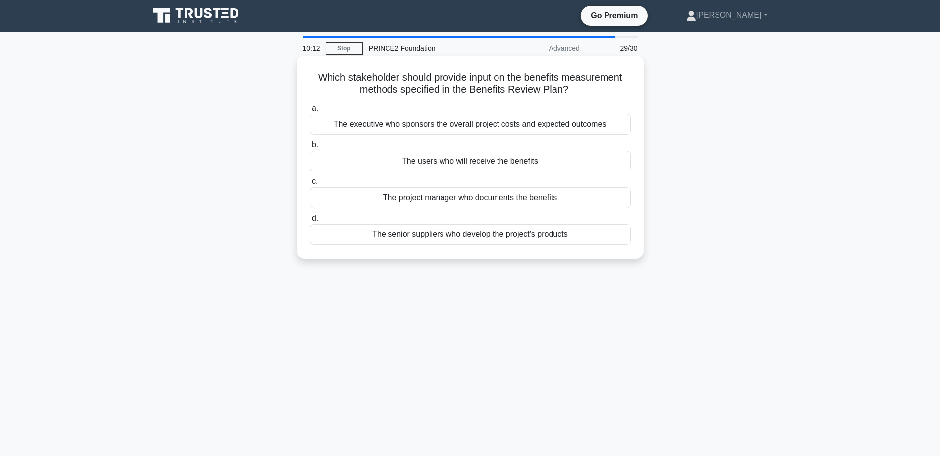
click at [473, 201] on div "The project manager who documents the benefits" at bounding box center [470, 197] width 321 height 21
click at [310, 185] on input "c. The project manager who documents the benefits" at bounding box center [310, 181] width 0 height 6
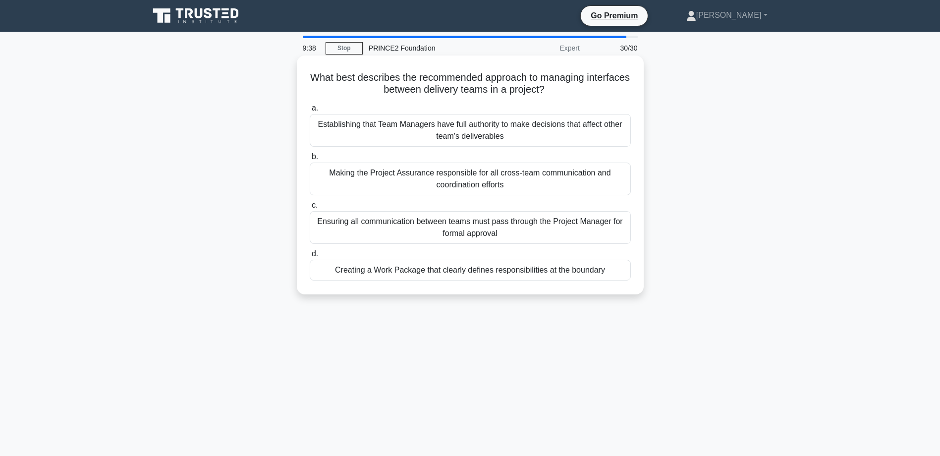
click at [490, 227] on div "Ensuring all communication between teams must pass through the Project Manager …" at bounding box center [470, 227] width 321 height 33
click at [310, 209] on input "c. Ensuring all communication between teams must pass through the Project Manag…" at bounding box center [310, 205] width 0 height 6
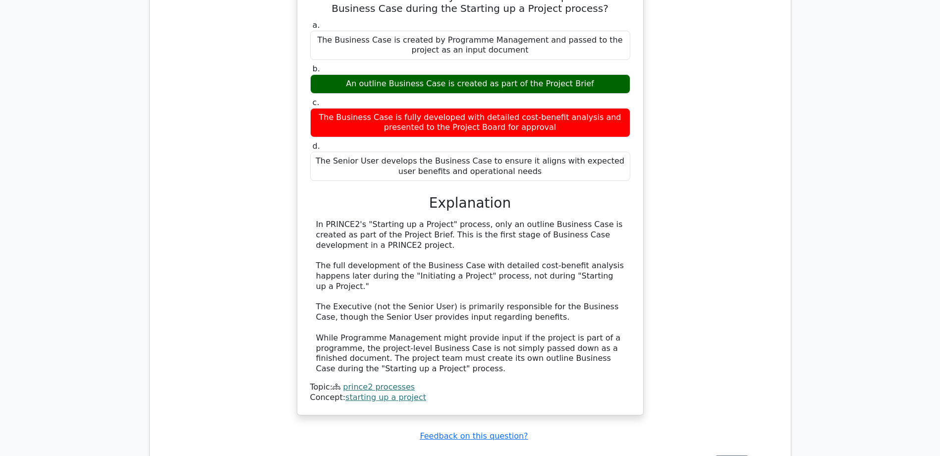
scroll to position [1140, 0]
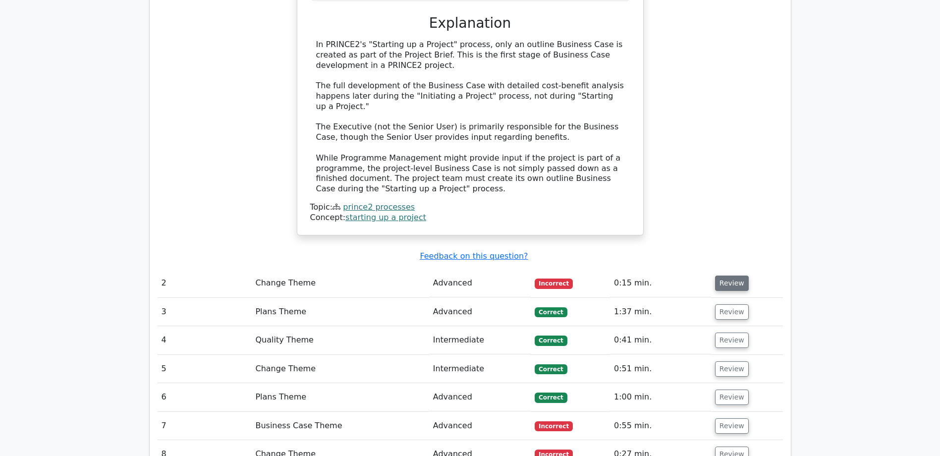
click at [728, 276] on button "Review" at bounding box center [732, 283] width 34 height 15
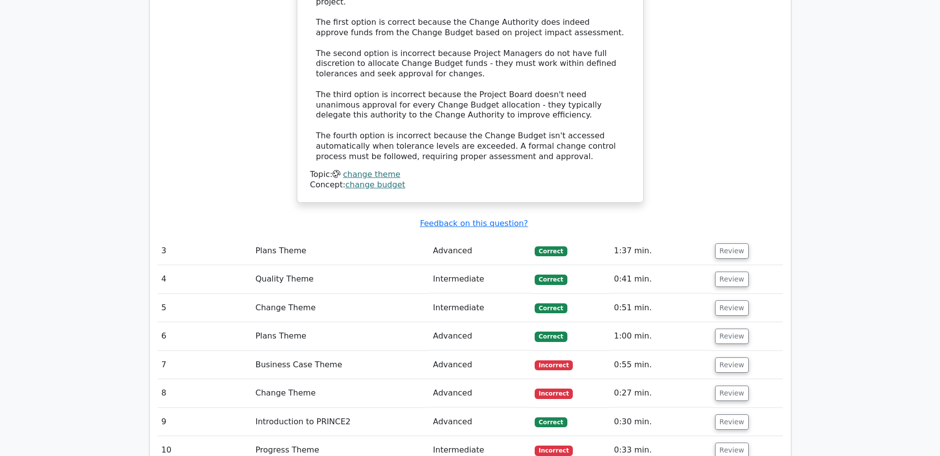
scroll to position [1735, 0]
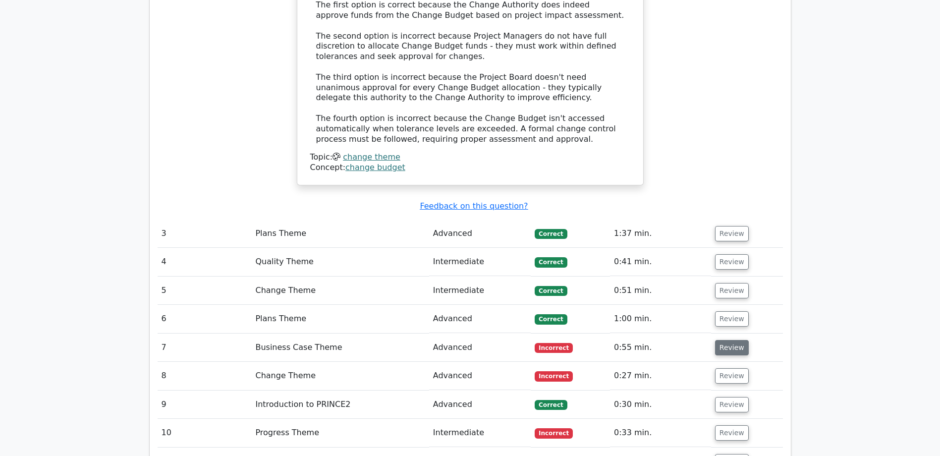
click at [734, 340] on button "Review" at bounding box center [732, 347] width 34 height 15
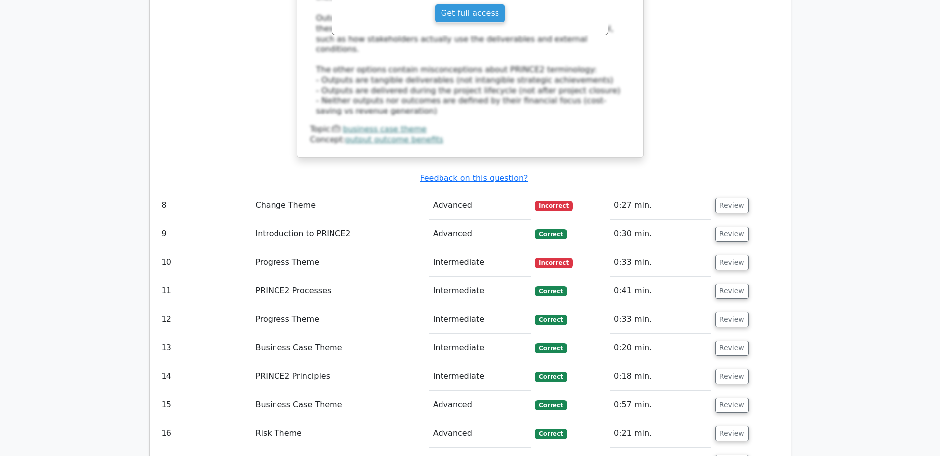
scroll to position [2429, 0]
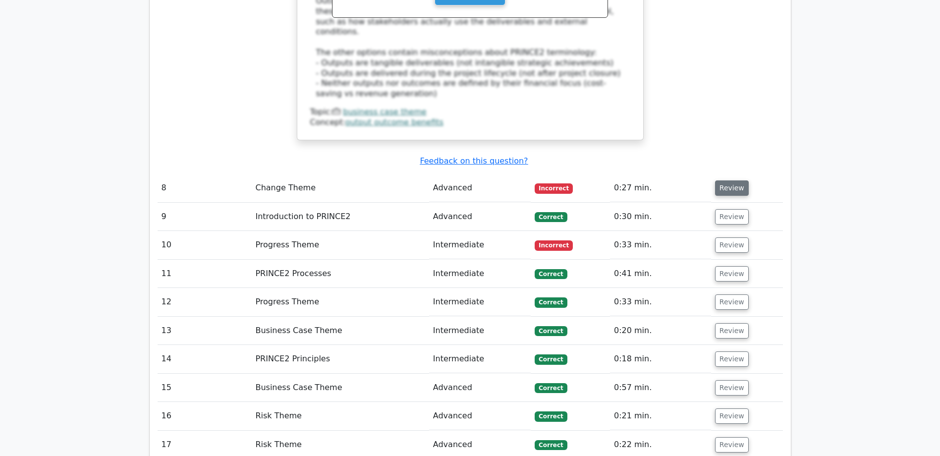
click at [737, 180] on button "Review" at bounding box center [732, 187] width 34 height 15
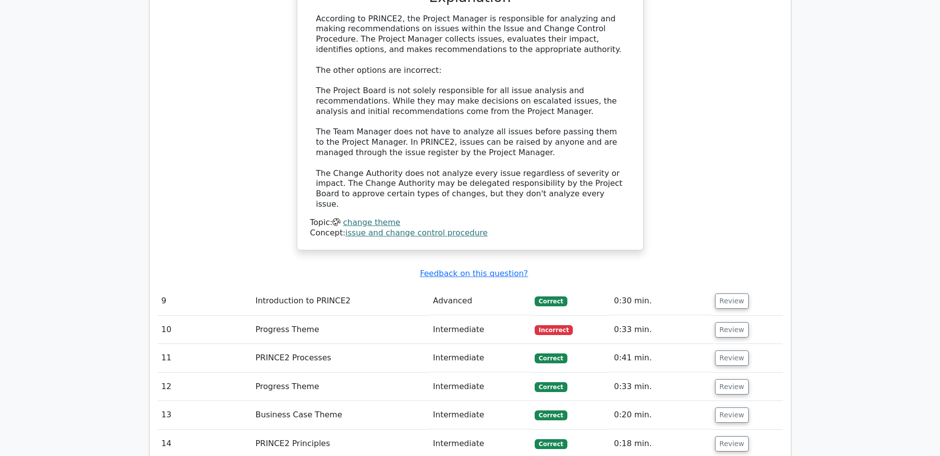
scroll to position [2925, 0]
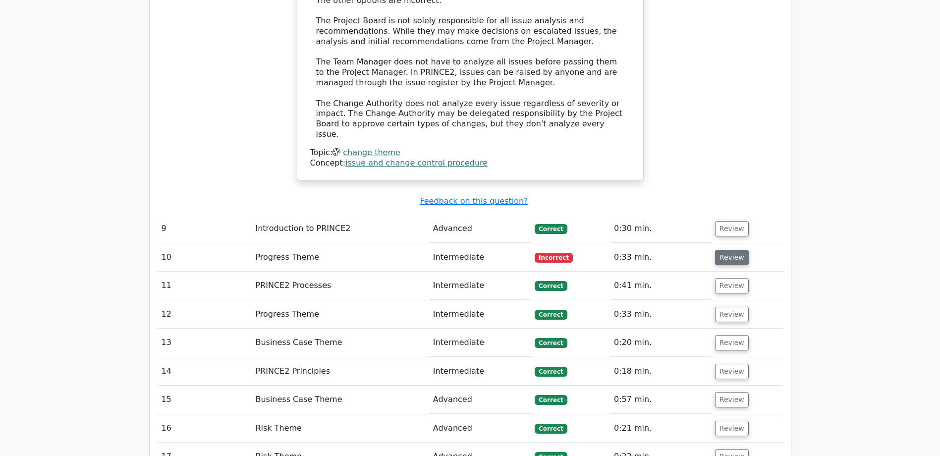
click at [725, 250] on button "Review" at bounding box center [732, 257] width 34 height 15
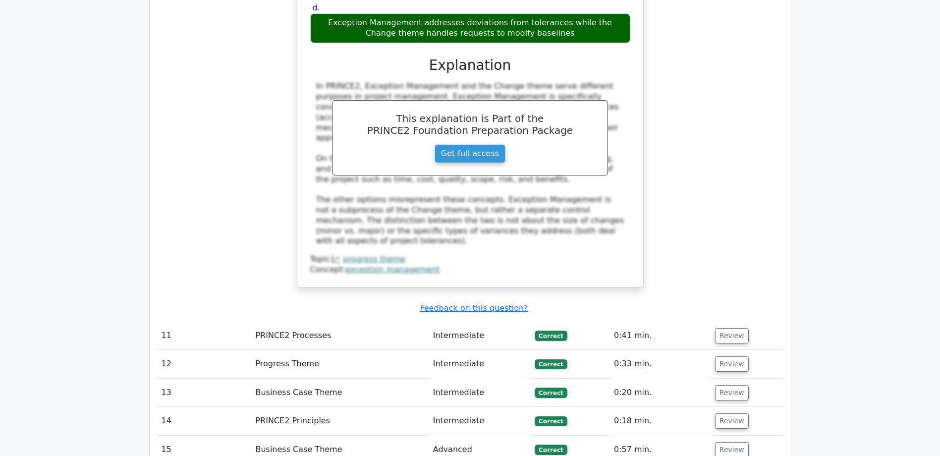
scroll to position [3520, 0]
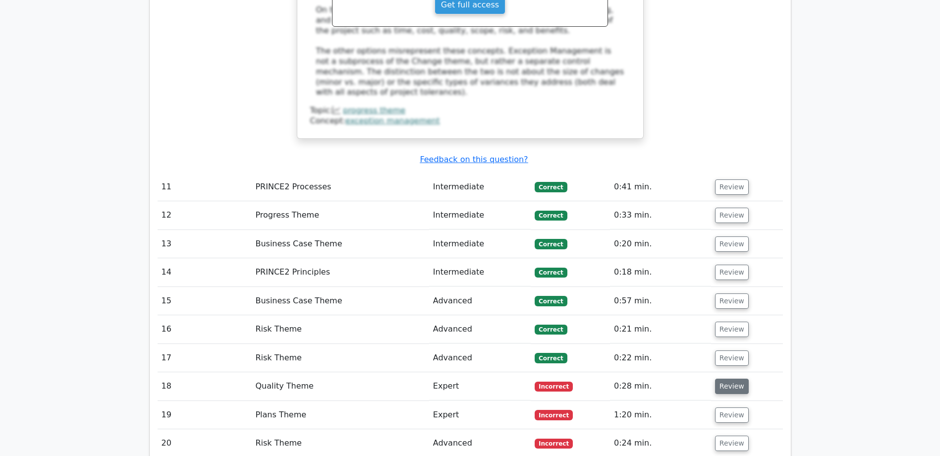
click at [732, 379] on button "Review" at bounding box center [732, 386] width 34 height 15
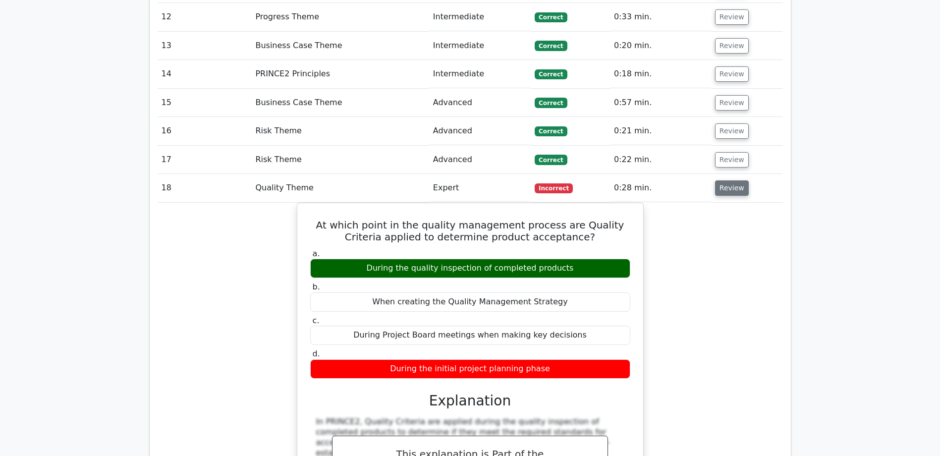
scroll to position [3966, 0]
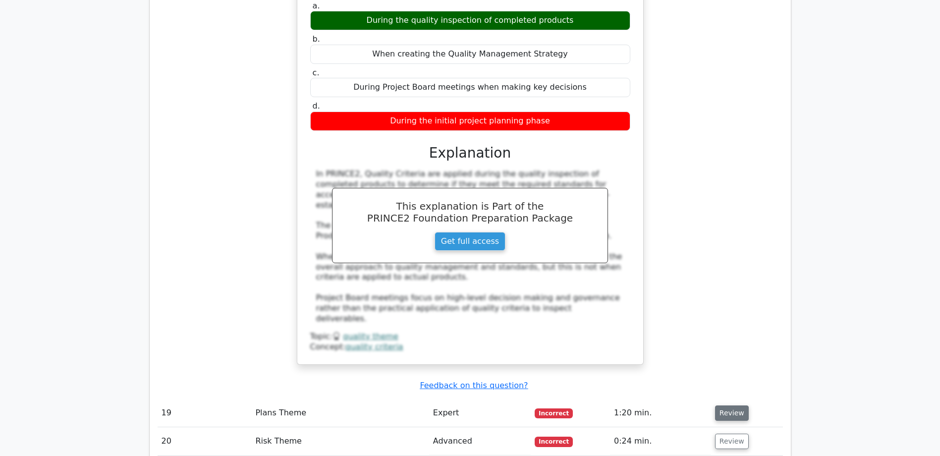
click at [732, 406] on button "Review" at bounding box center [732, 413] width 34 height 15
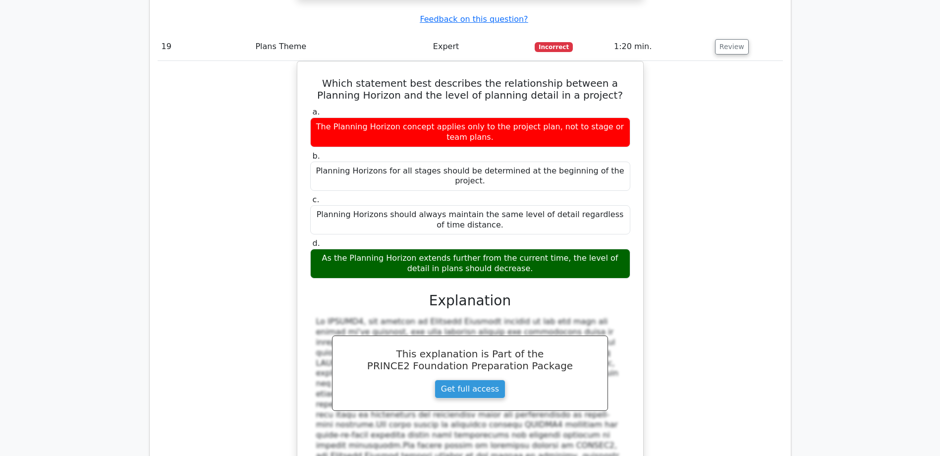
scroll to position [4512, 0]
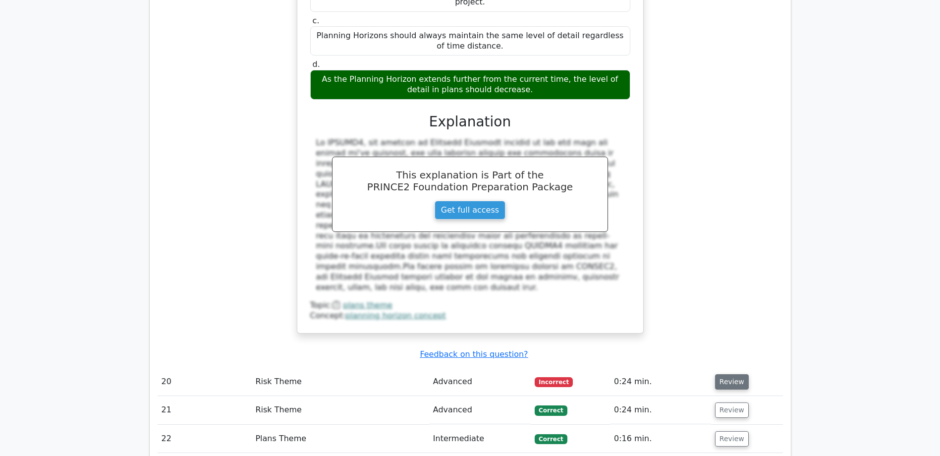
click at [725, 374] on button "Review" at bounding box center [732, 381] width 34 height 15
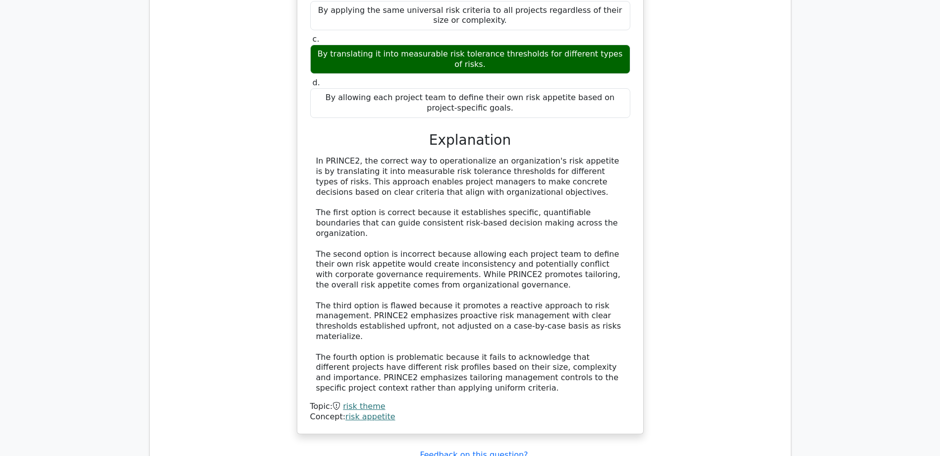
scroll to position [5057, 0]
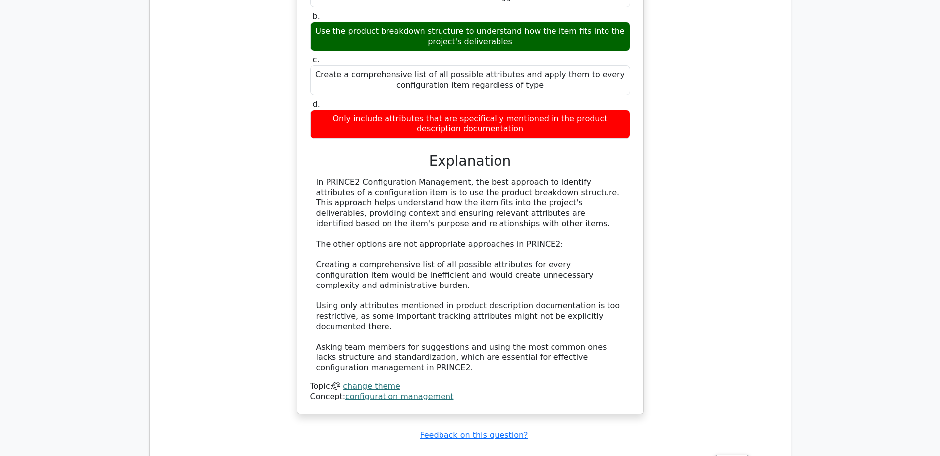
scroll to position [5850, 0]
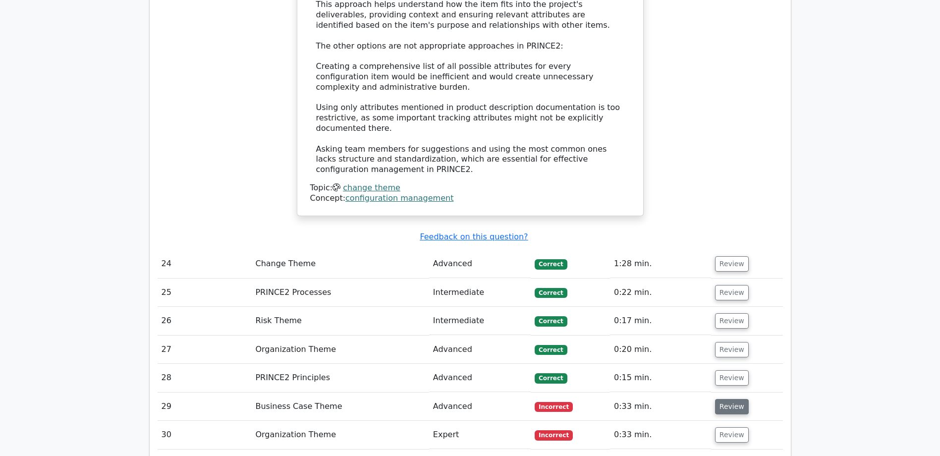
click at [722, 399] on button "Review" at bounding box center [732, 406] width 34 height 15
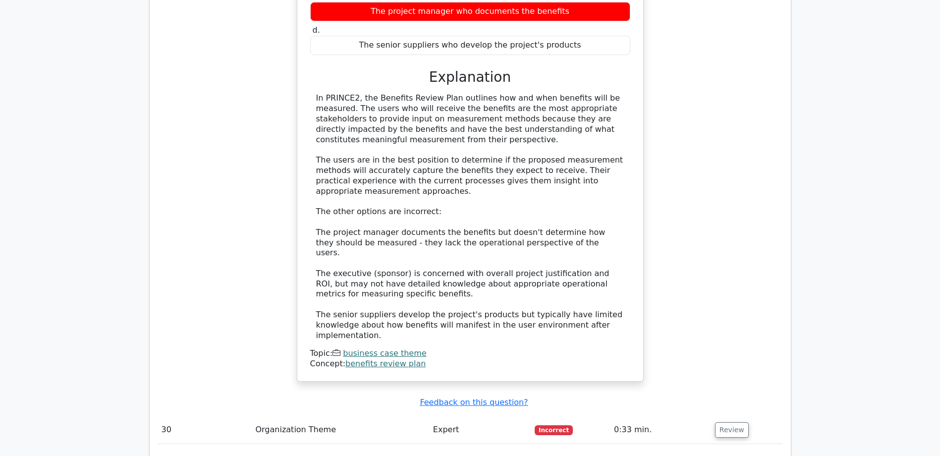
scroll to position [6395, 0]
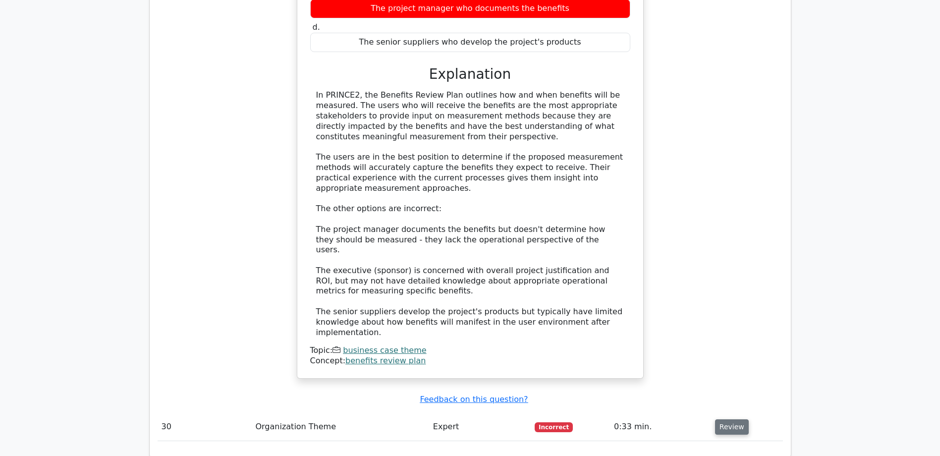
click at [732, 419] on button "Review" at bounding box center [732, 426] width 34 height 15
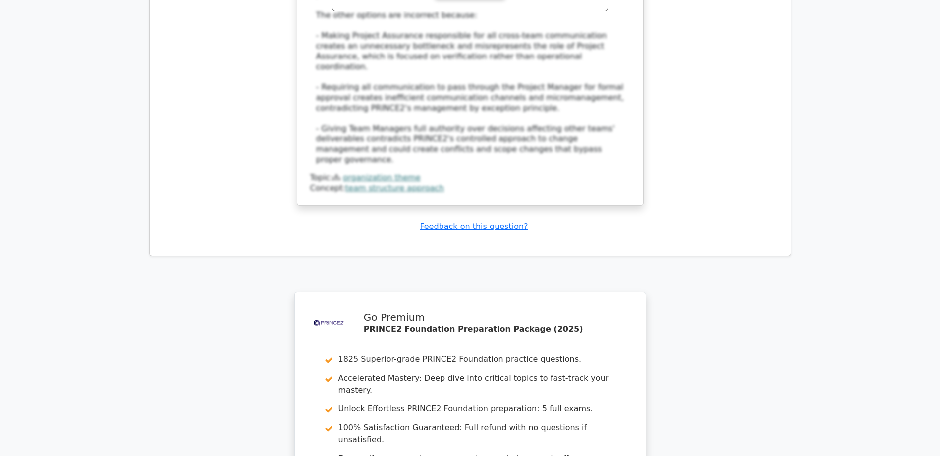
scroll to position [7194, 0]
